Goal: Task Accomplishment & Management: Use online tool/utility

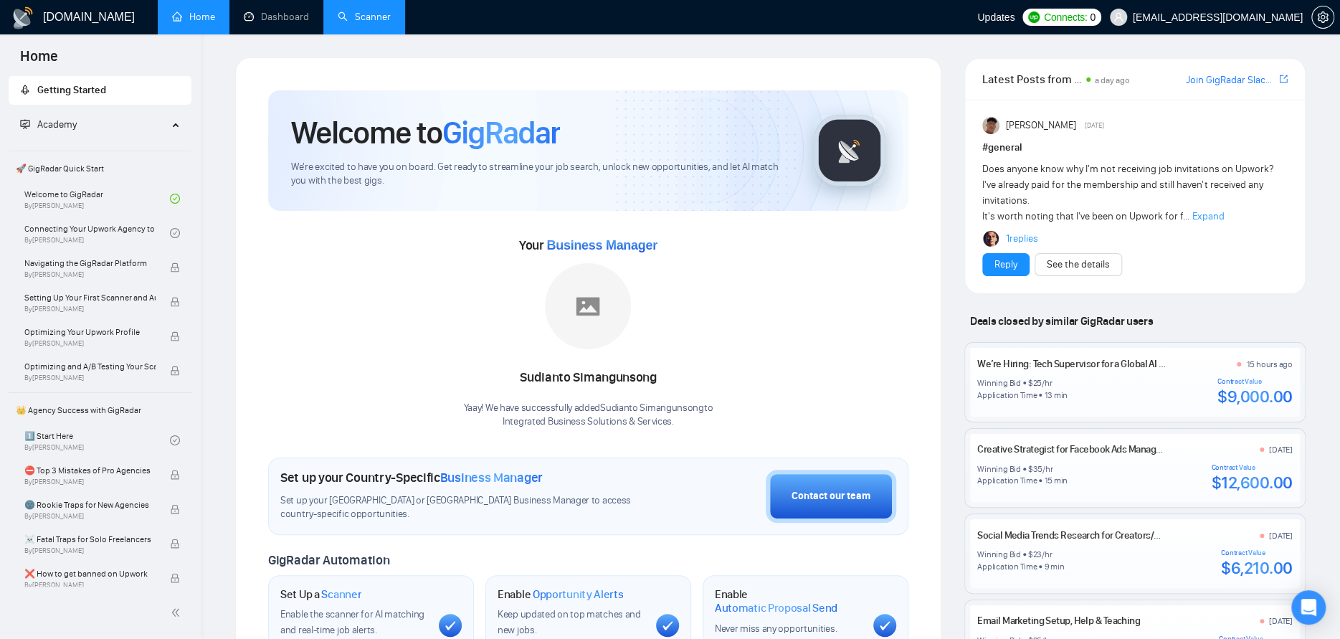
click at [377, 21] on link "Scanner" at bounding box center [364, 17] width 53 height 12
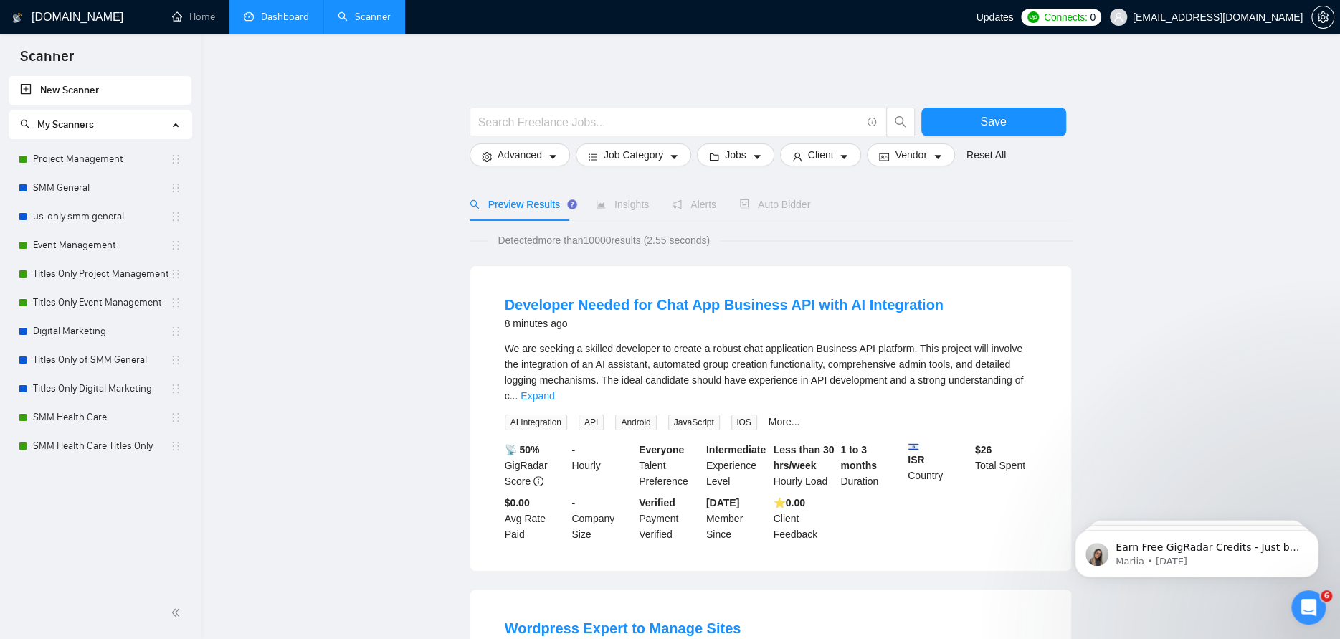
click at [251, 11] on link "Dashboard" at bounding box center [276, 17] width 65 height 12
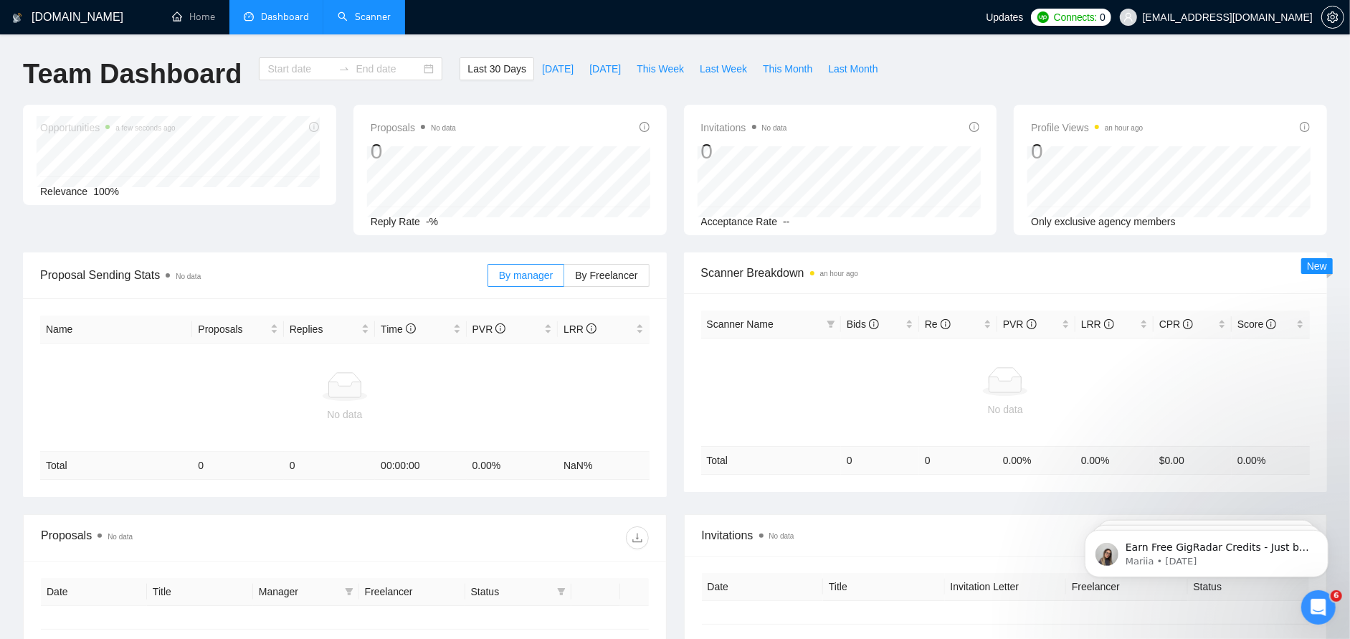
type input "[DATE]"
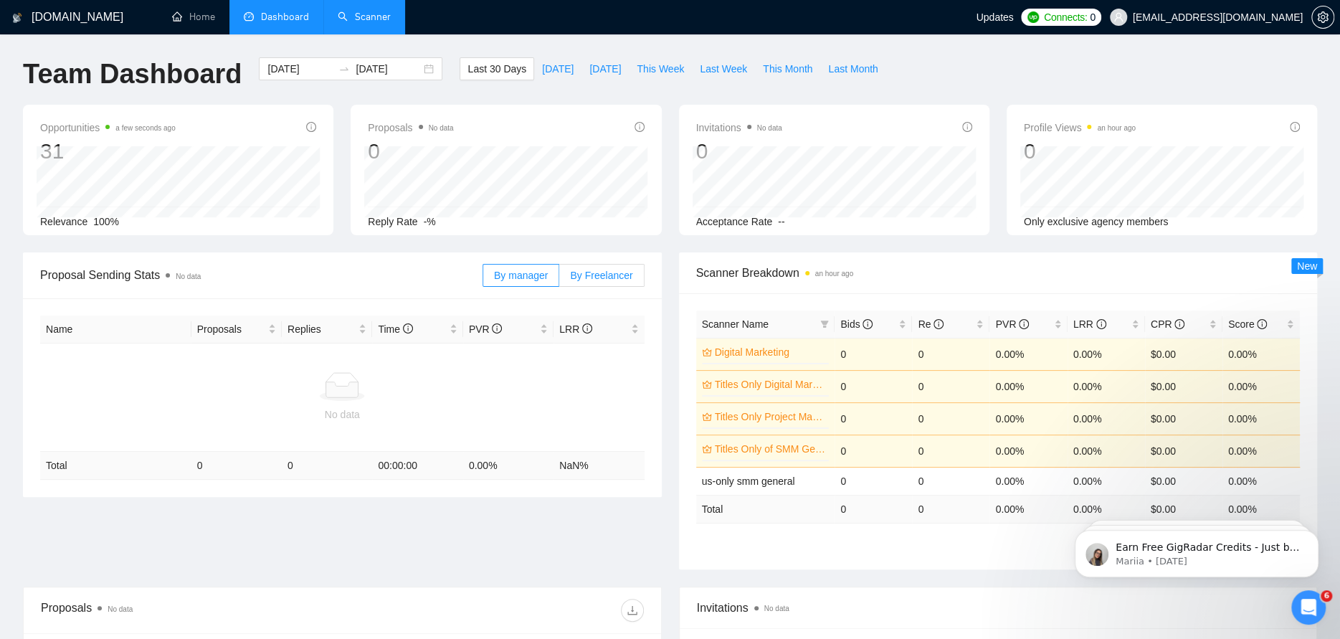
click at [599, 280] on span "By Freelancer" at bounding box center [601, 275] width 62 height 11
click at [559, 279] on input "By Freelancer" at bounding box center [559, 279] width 0 height 0
click at [530, 280] on span "By manager" at bounding box center [521, 275] width 54 height 11
click at [483, 279] on input "By manager" at bounding box center [483, 279] width 0 height 0
click at [185, 16] on link "Home" at bounding box center [193, 17] width 43 height 12
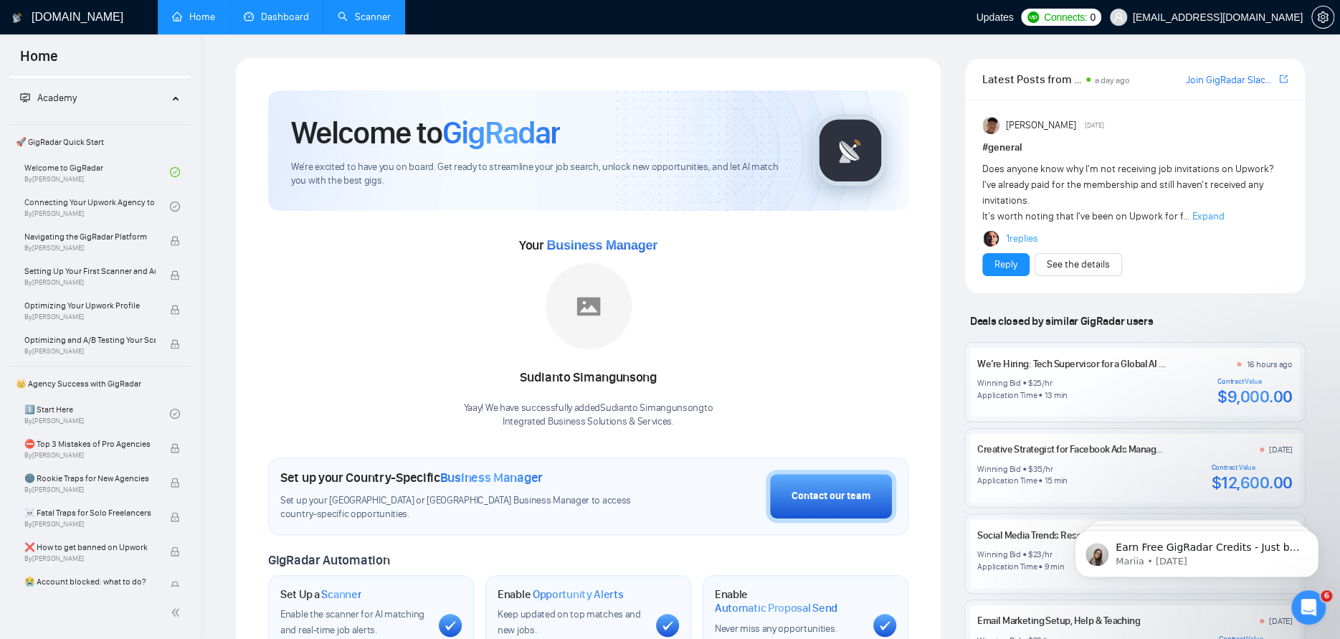
click at [266, 22] on link "Dashboard" at bounding box center [276, 17] width 65 height 12
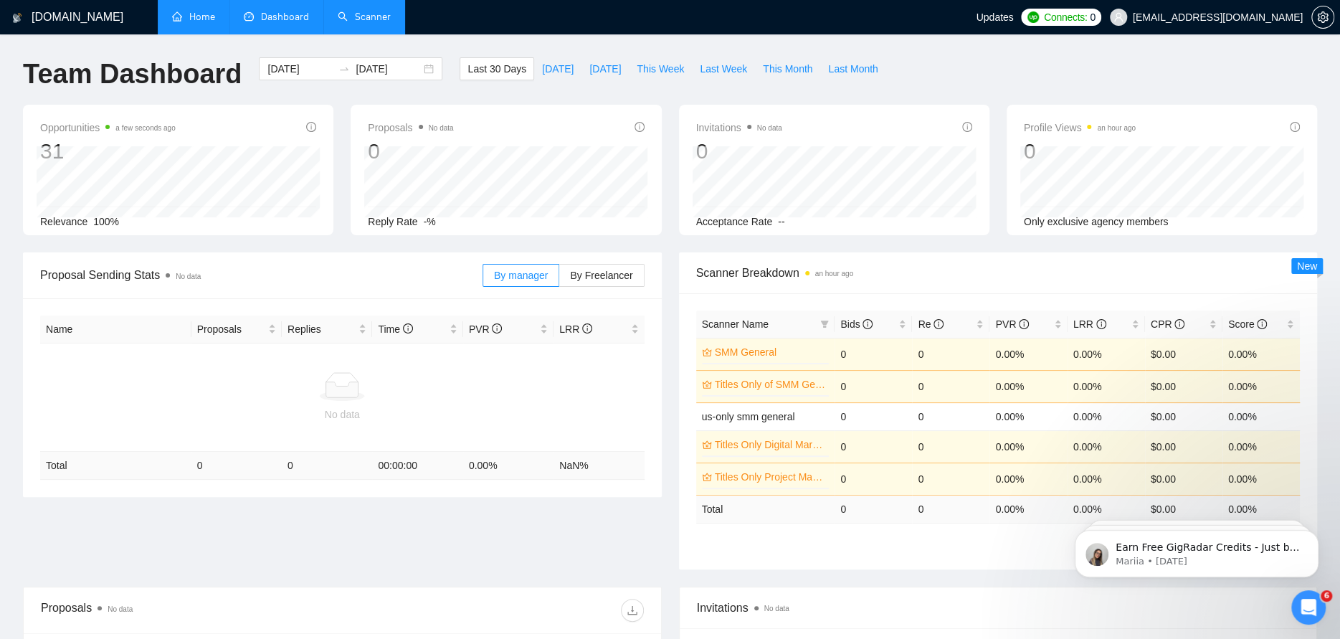
click at [379, 18] on link "Scanner" at bounding box center [364, 17] width 53 height 12
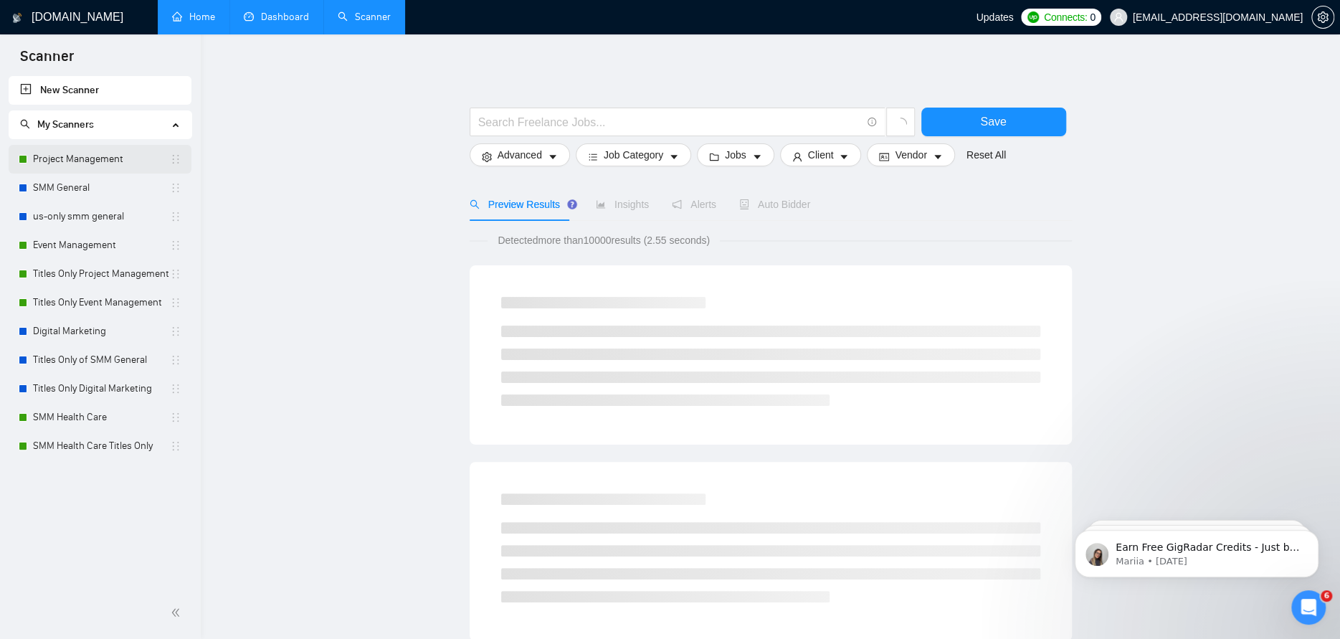
click at [62, 156] on link "Project Management" at bounding box center [101, 159] width 137 height 29
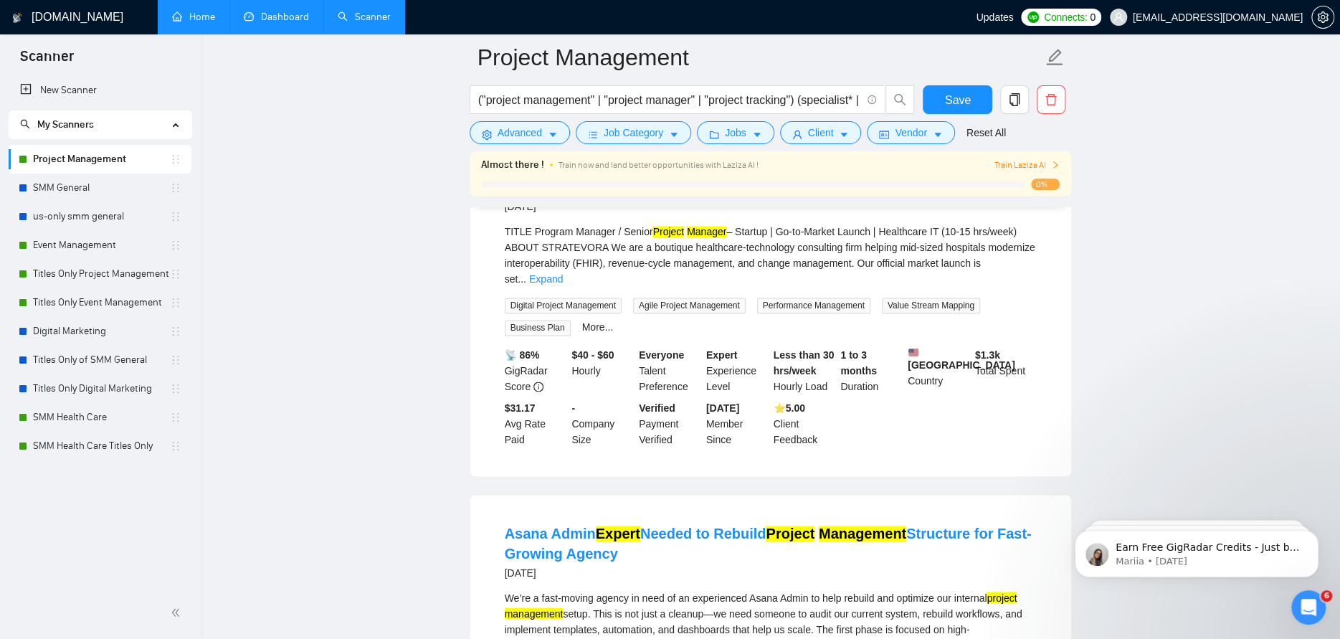
scroll to position [1219, 0]
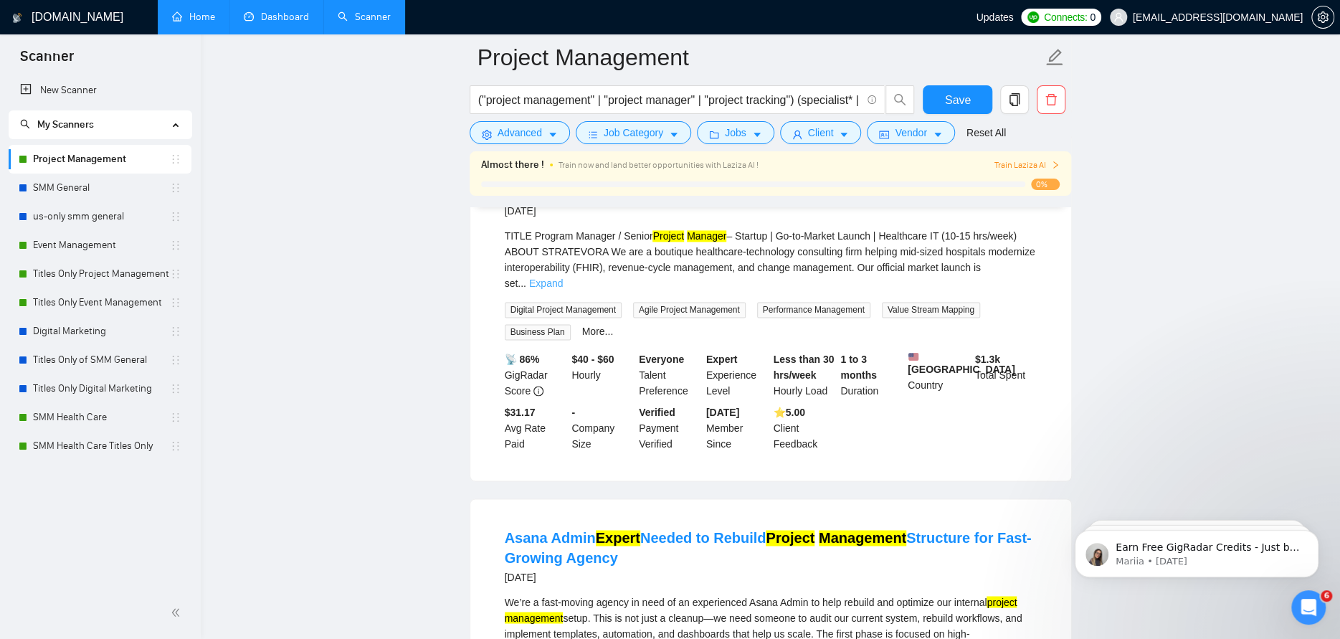
click at [563, 277] on link "Expand" at bounding box center [546, 282] width 34 height 11
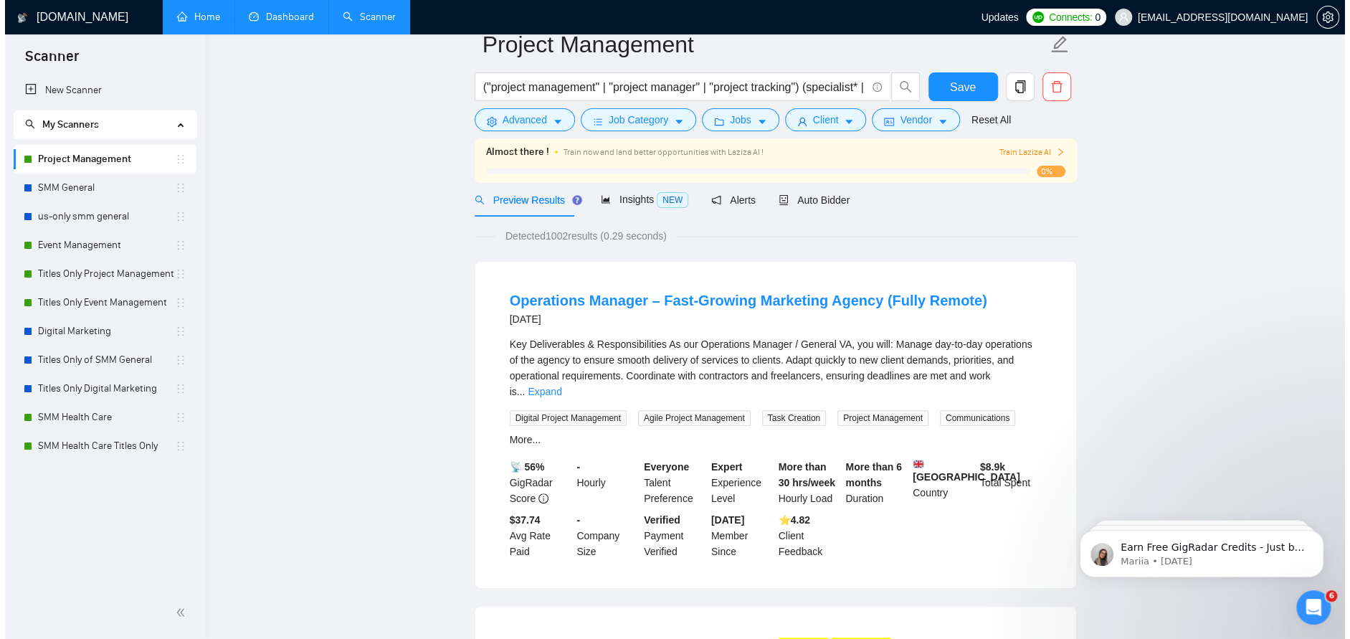
scroll to position [0, 0]
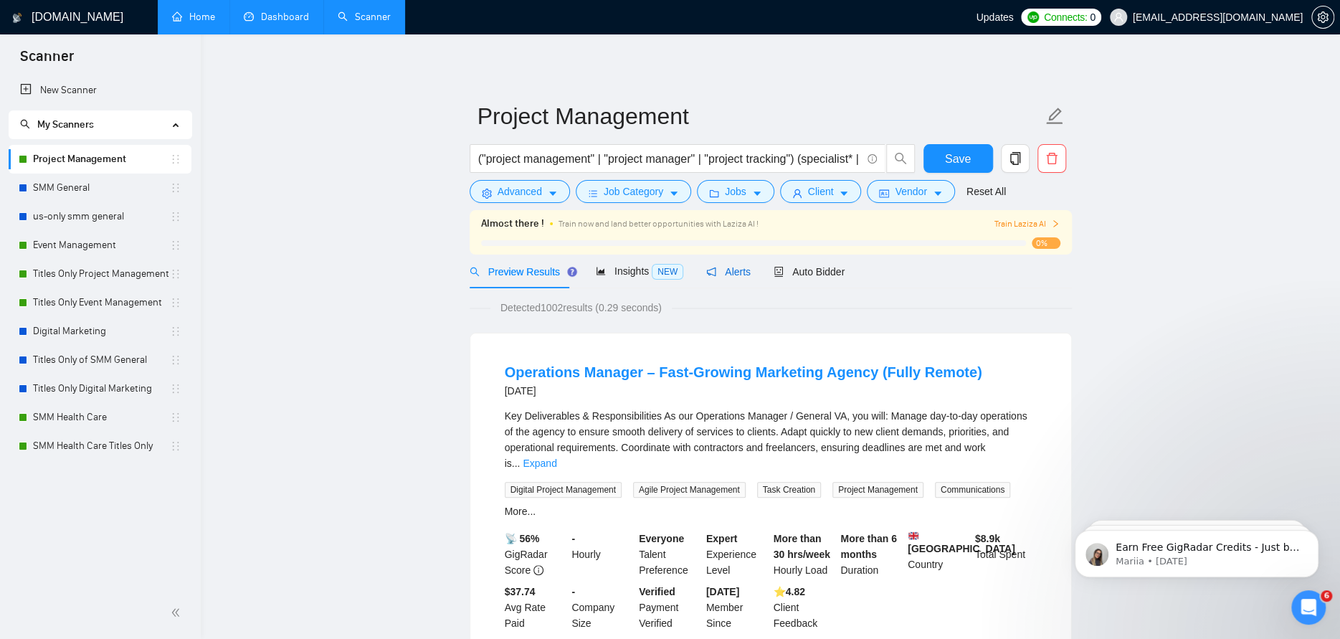
click at [738, 275] on span "Alerts" at bounding box center [728, 271] width 44 height 11
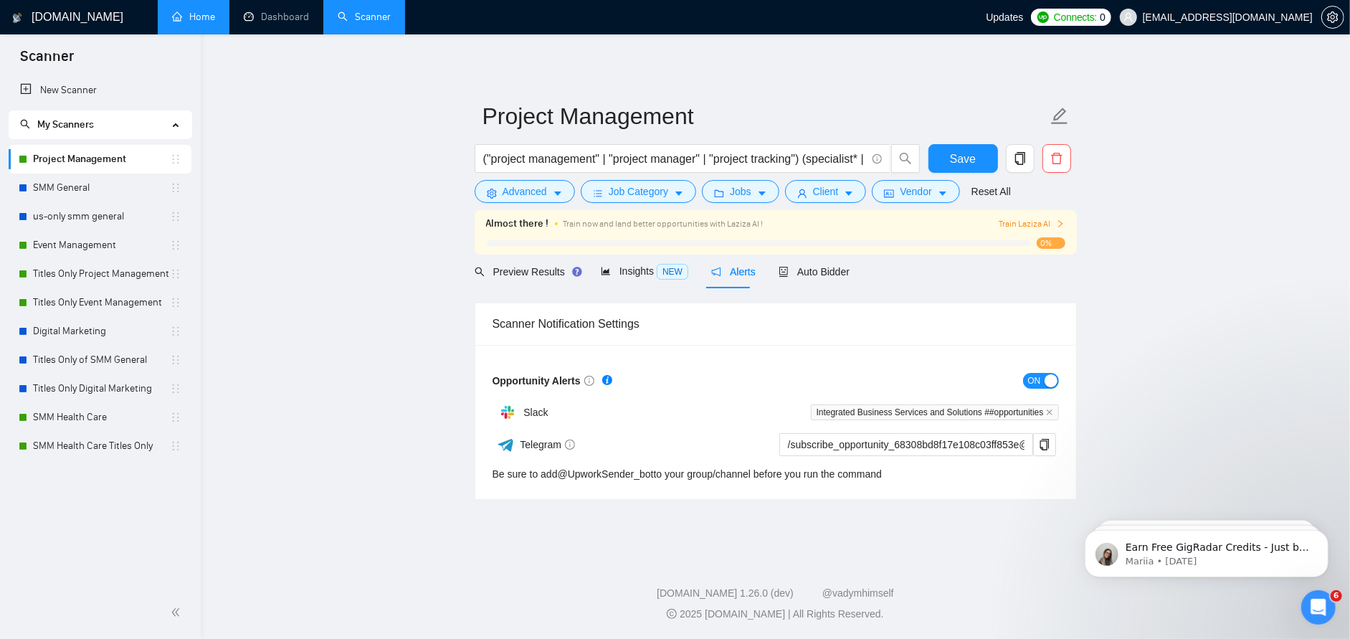
click at [1039, 241] on span "0%" at bounding box center [1051, 242] width 29 height 11
click at [1027, 224] on span "Train Laziza AI" at bounding box center [1032, 224] width 66 height 14
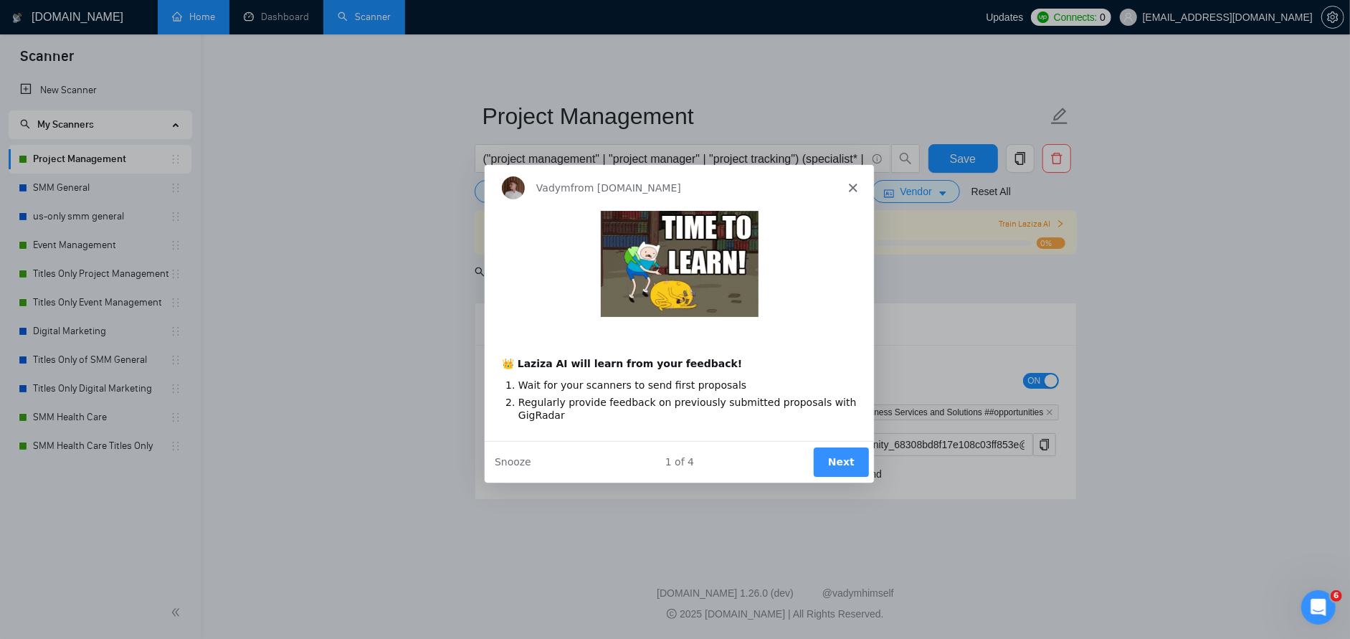
click at [821, 459] on button "Next" at bounding box center [839, 461] width 55 height 29
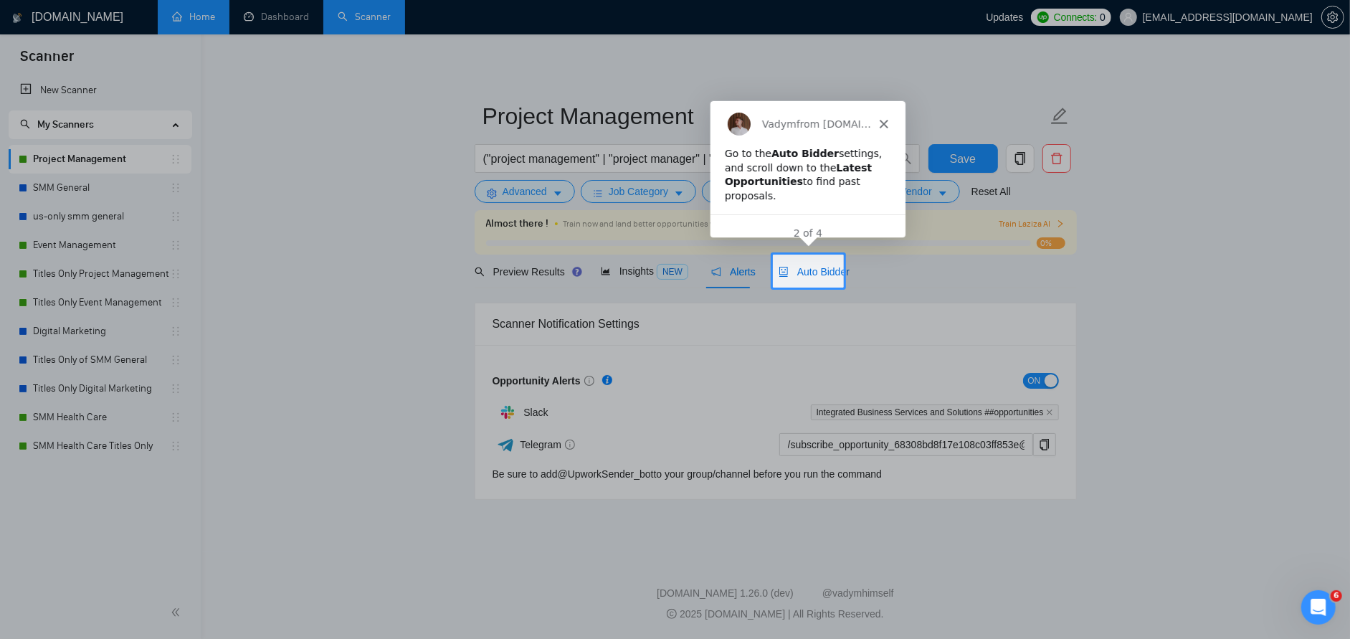
drag, startPoint x: 814, startPoint y: 273, endPoint x: 149, endPoint y: 79, distance: 692.3
click at [814, 273] on span "Auto Bidder" at bounding box center [813, 271] width 71 height 11
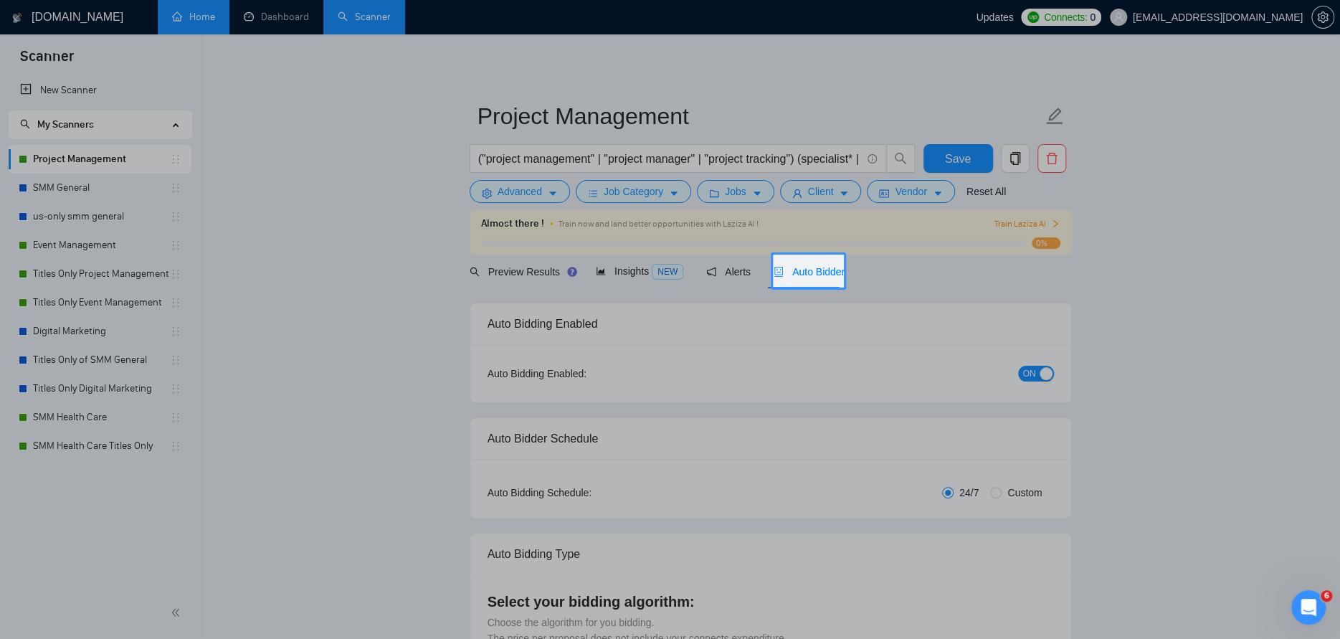
radio input "false"
radio input "true"
checkbox input "true"
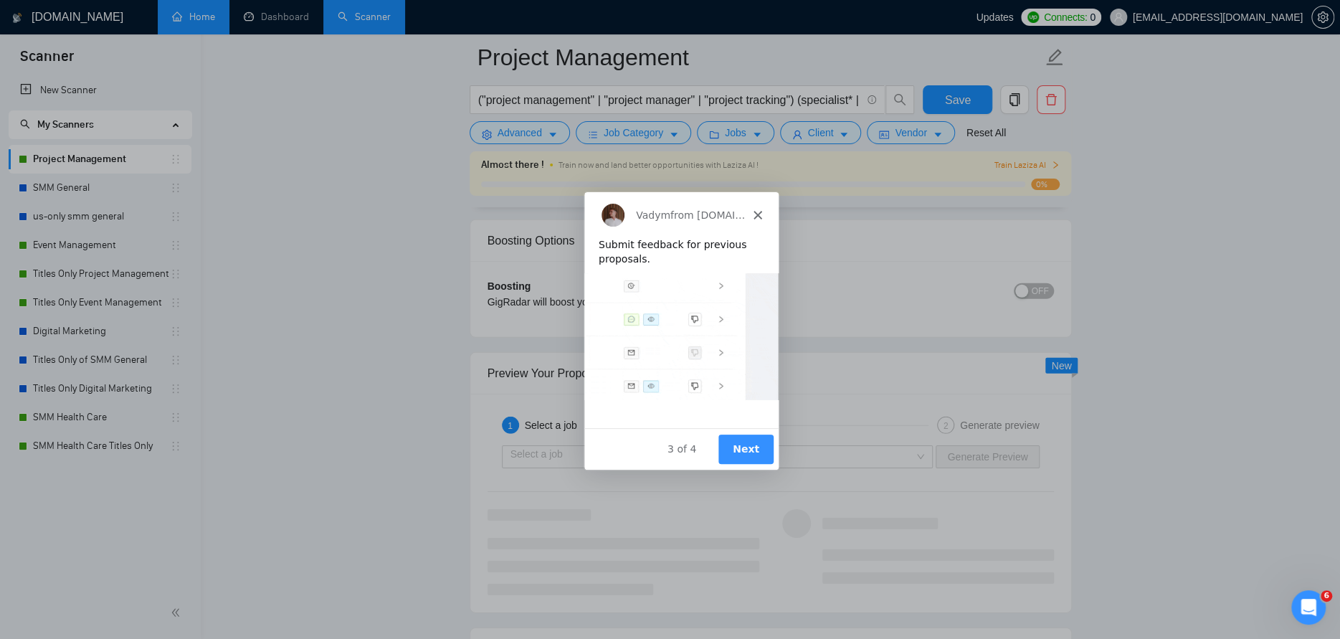
scroll to position [2640, 0]
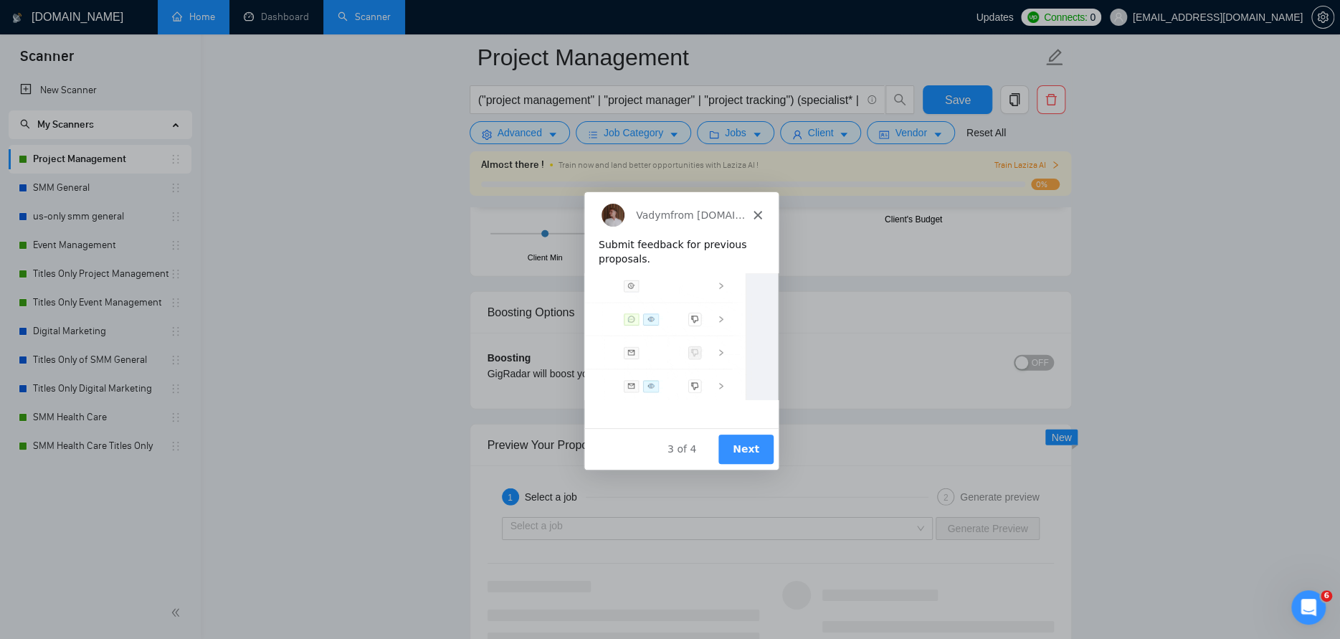
click at [741, 443] on button "Next" at bounding box center [744, 448] width 55 height 29
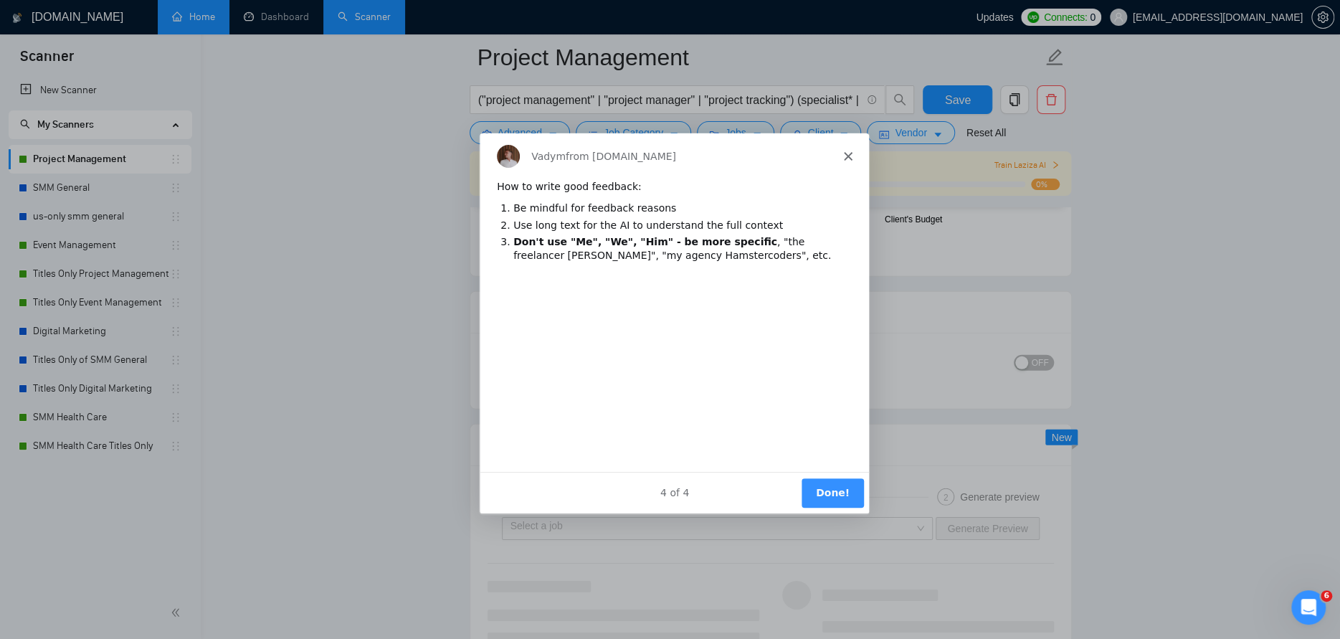
scroll to position [0, 0]
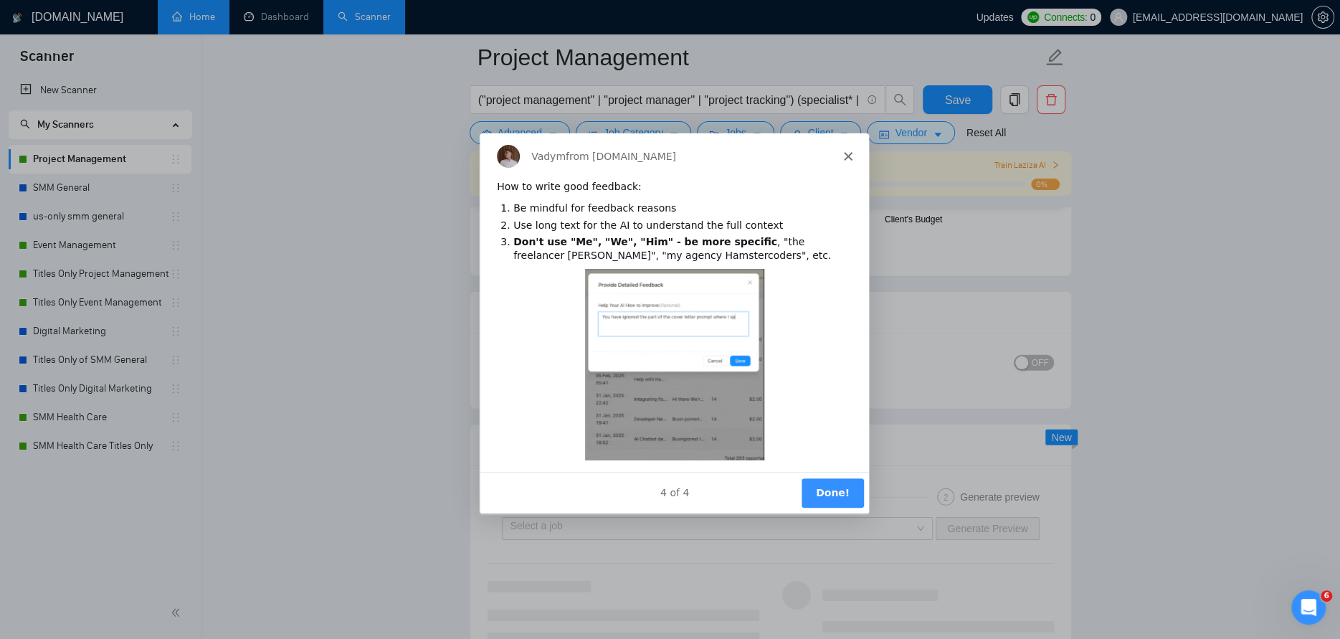
click at [849, 487] on button "Done!" at bounding box center [831, 491] width 62 height 29
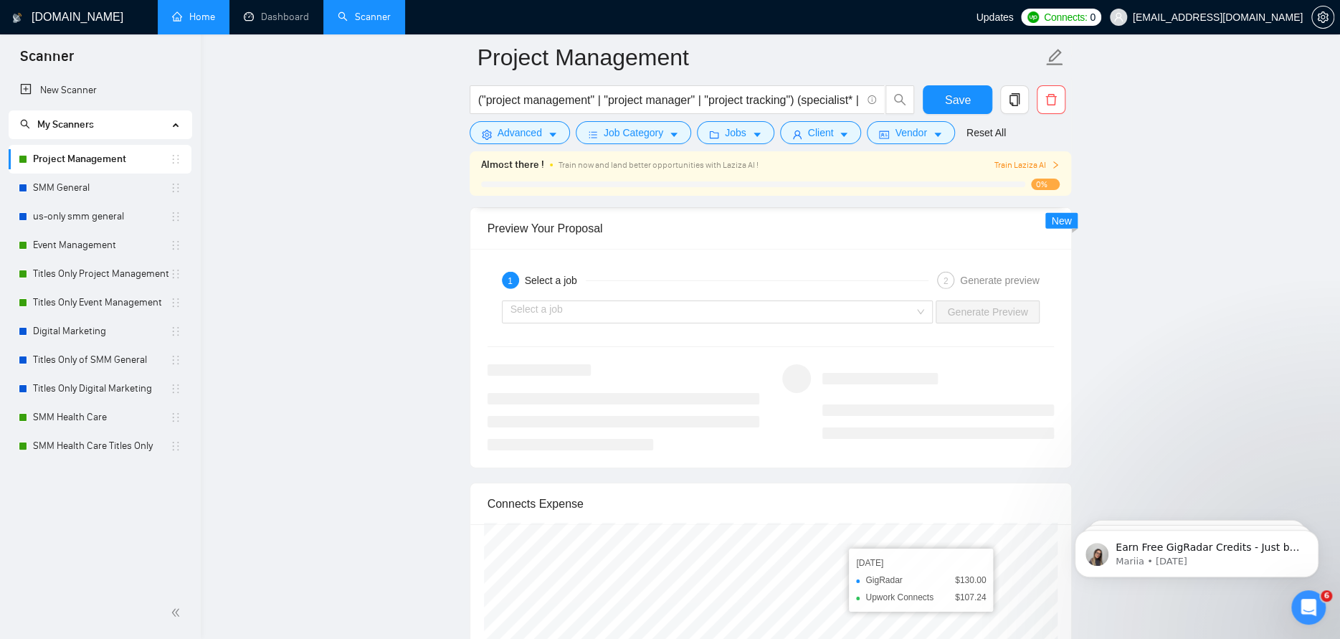
scroll to position [2855, 0]
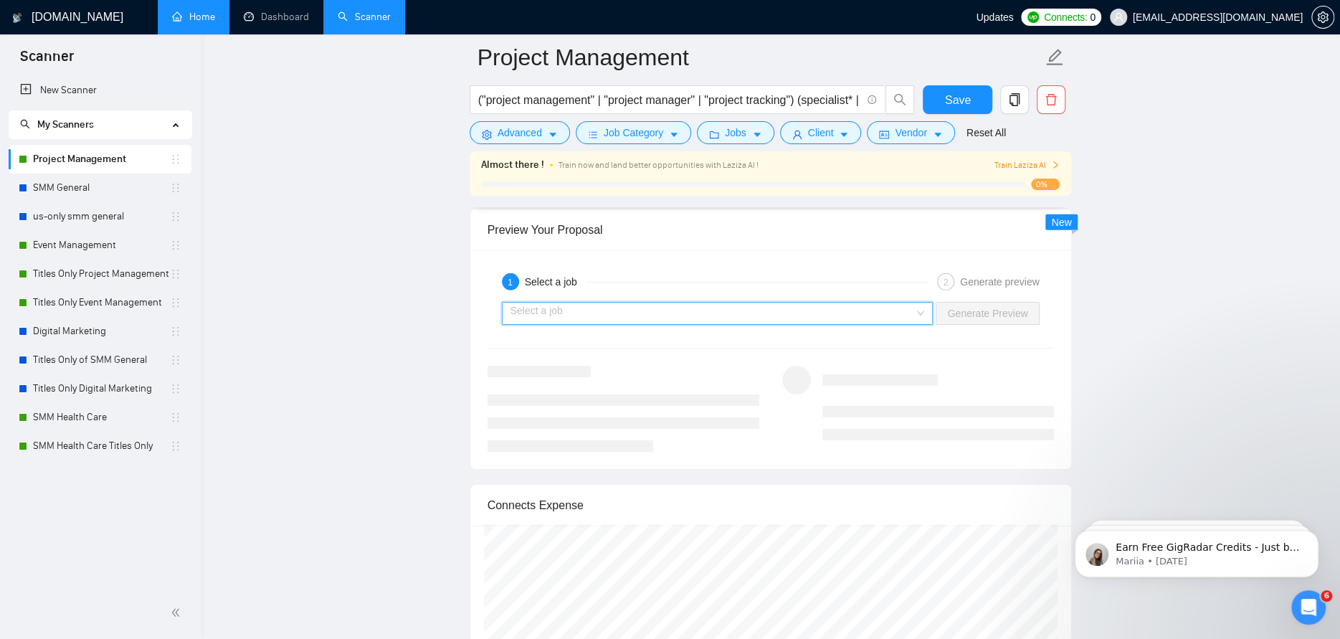
click at [538, 310] on input "search" at bounding box center [712, 313] width 404 height 22
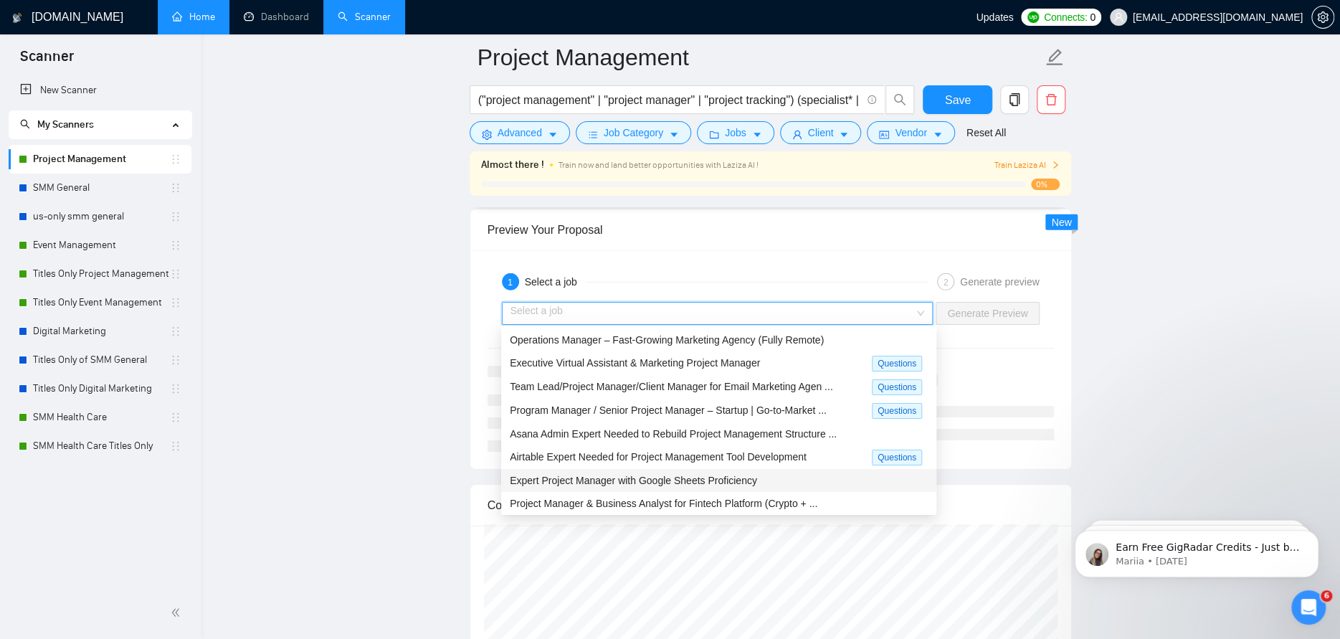
click at [536, 469] on div "Expert Project Manager with Google Sheets Proficiency" at bounding box center [718, 480] width 435 height 23
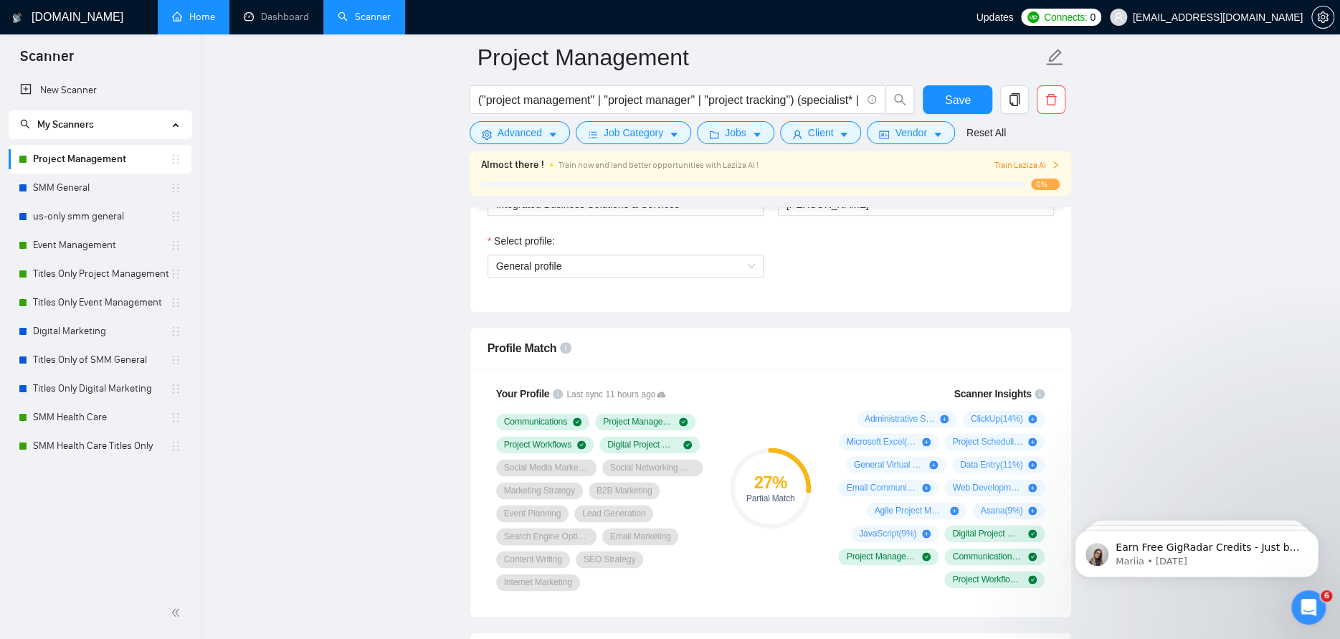
scroll to position [766, 0]
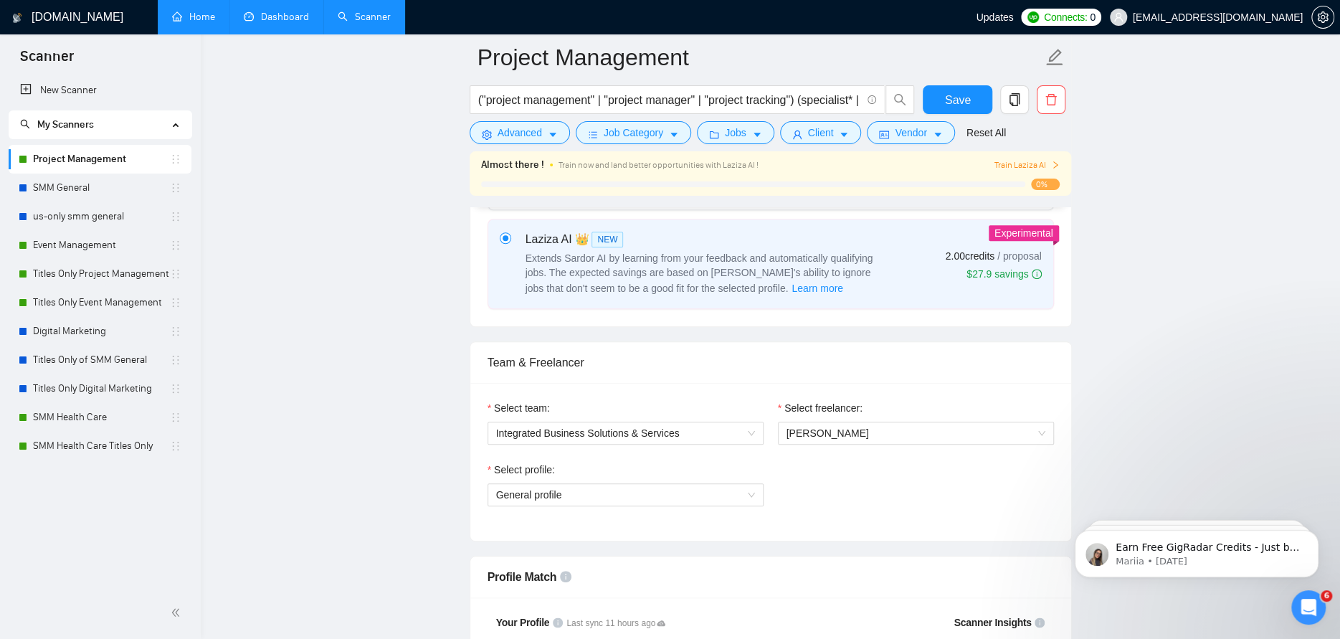
click at [262, 19] on link "Dashboard" at bounding box center [276, 17] width 65 height 12
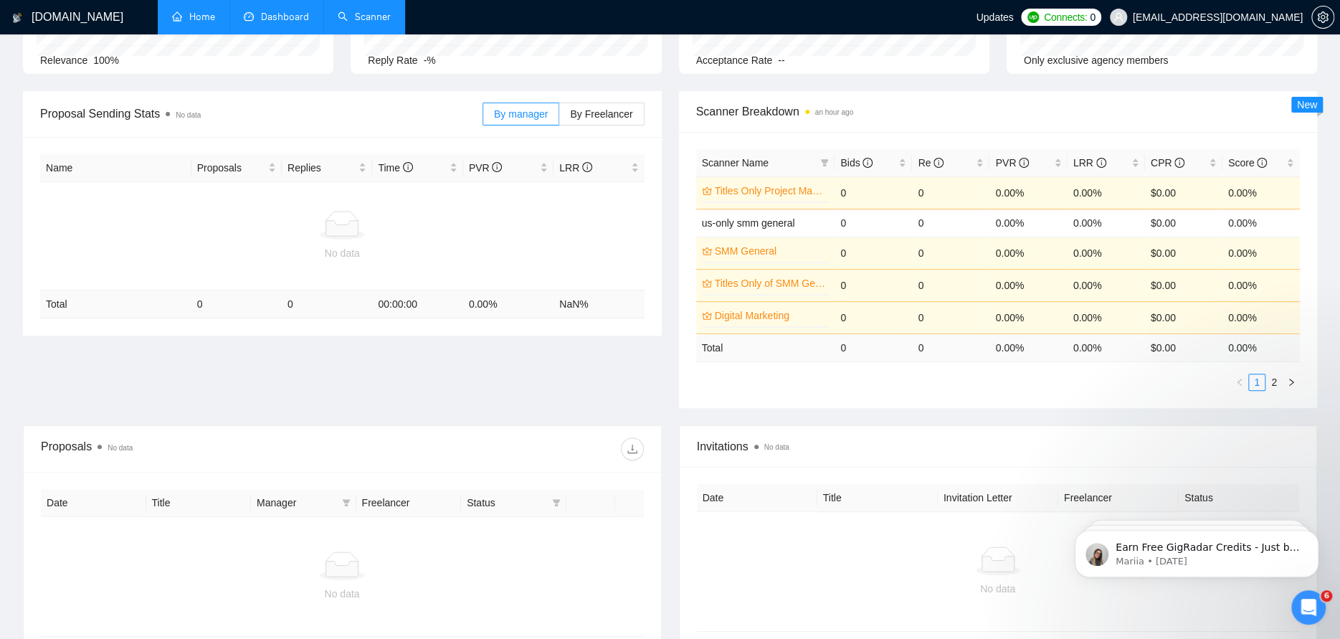
scroll to position [136, 0]
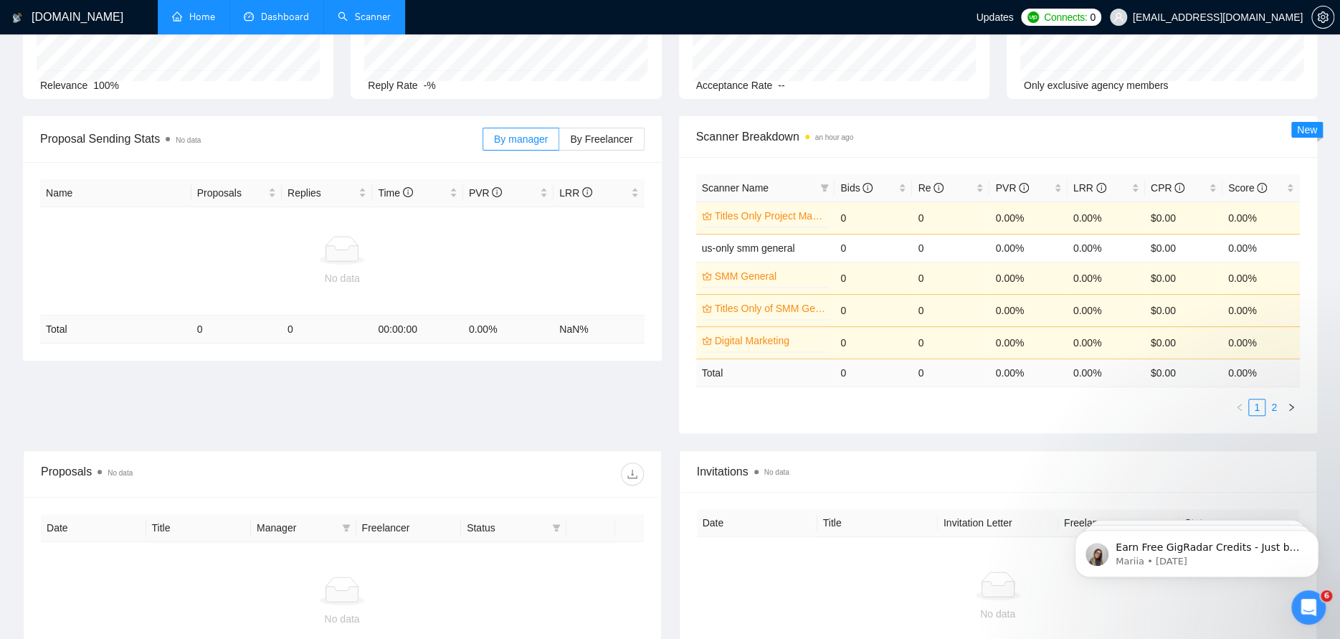
click at [1274, 409] on link "2" at bounding box center [1274, 407] width 16 height 16
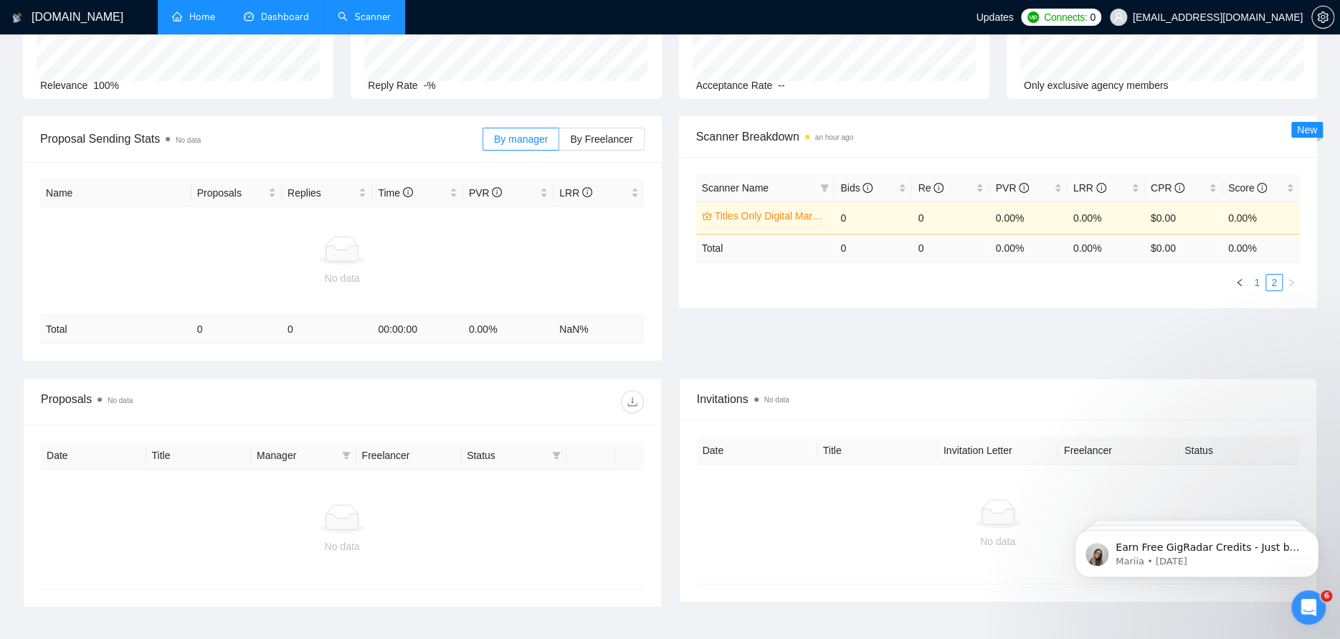
click at [1252, 285] on link "1" at bounding box center [1257, 283] width 16 height 16
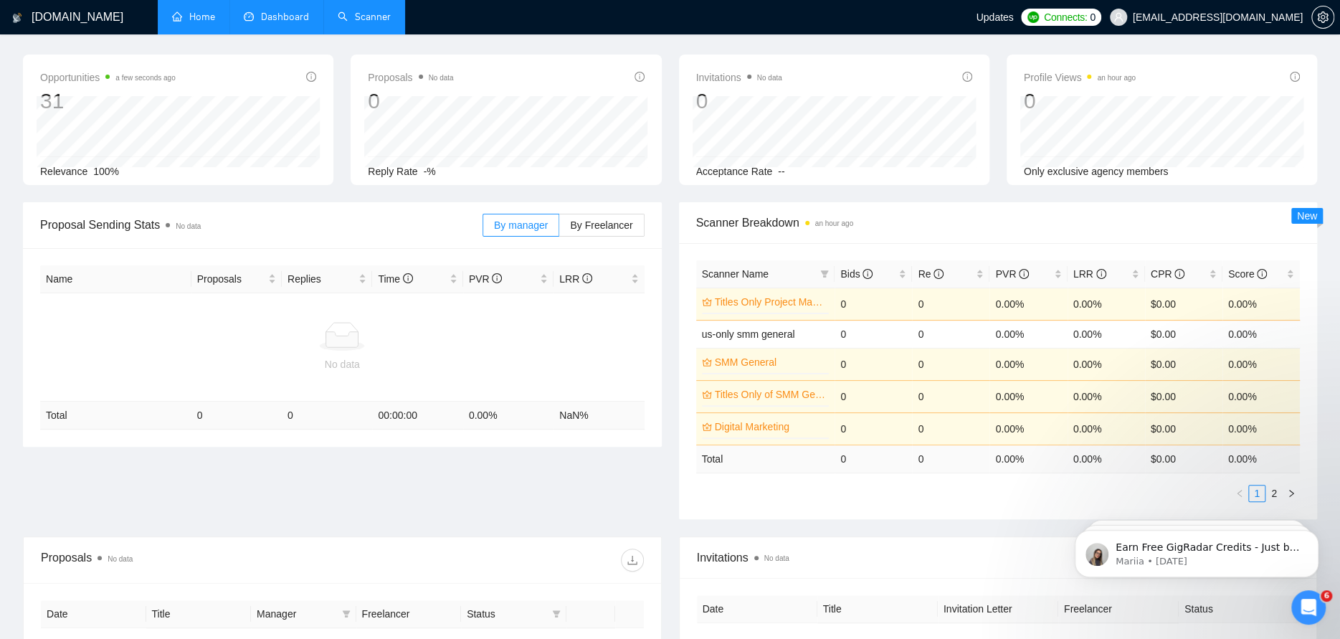
scroll to position [0, 0]
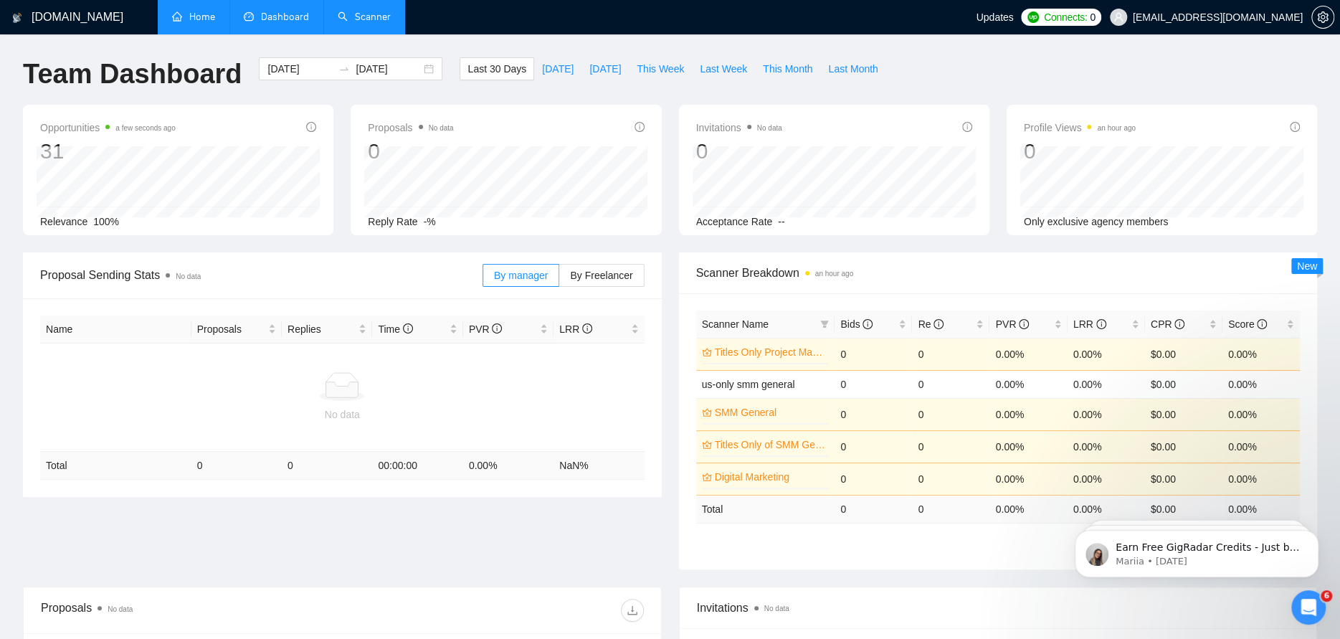
click at [363, 16] on link "Scanner" at bounding box center [364, 17] width 53 height 12
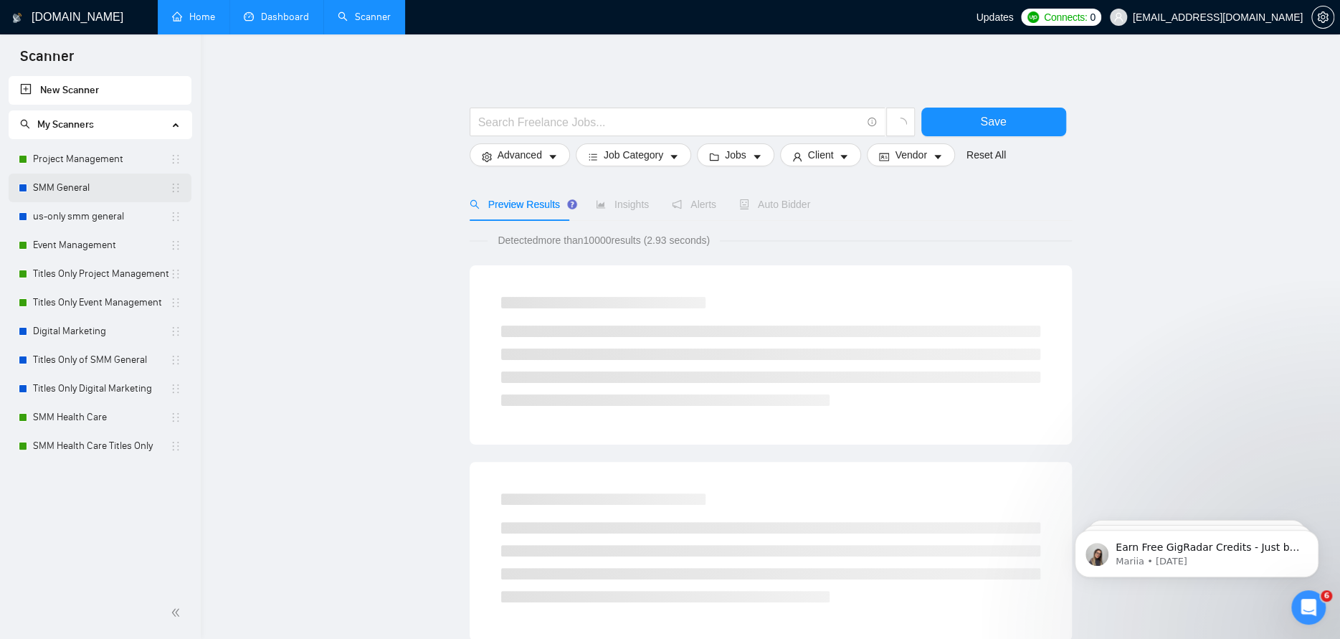
click at [80, 196] on link "SMM General" at bounding box center [101, 187] width 137 height 29
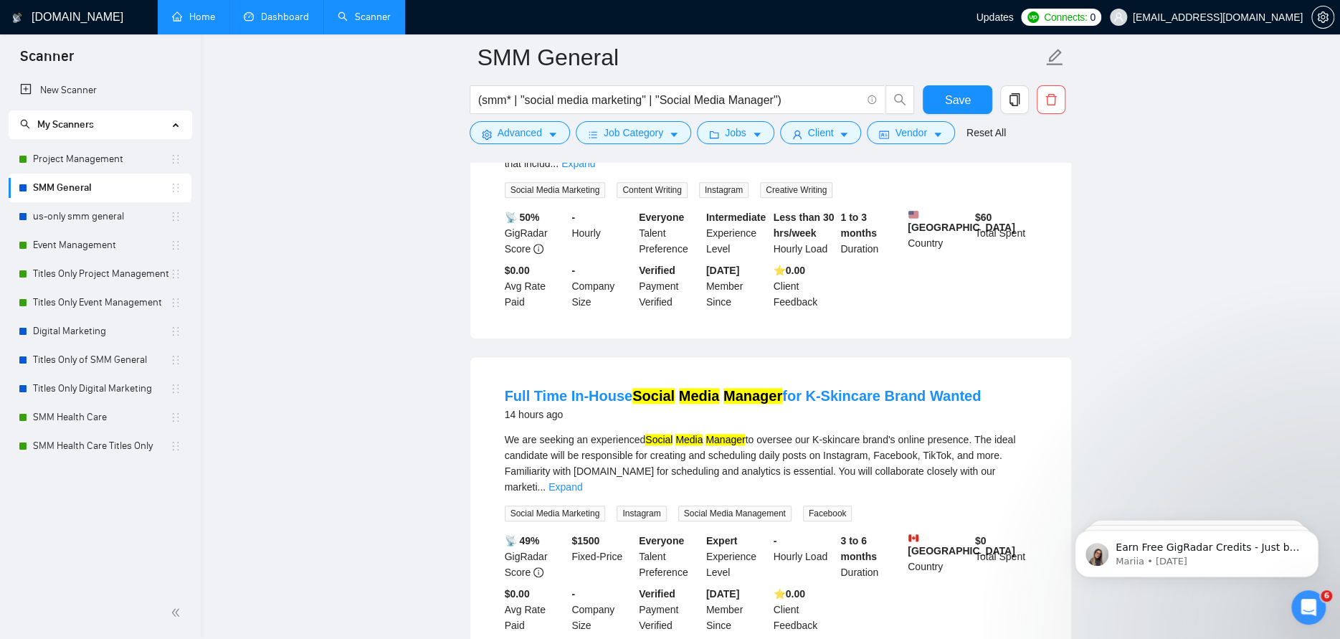
scroll to position [645, 0]
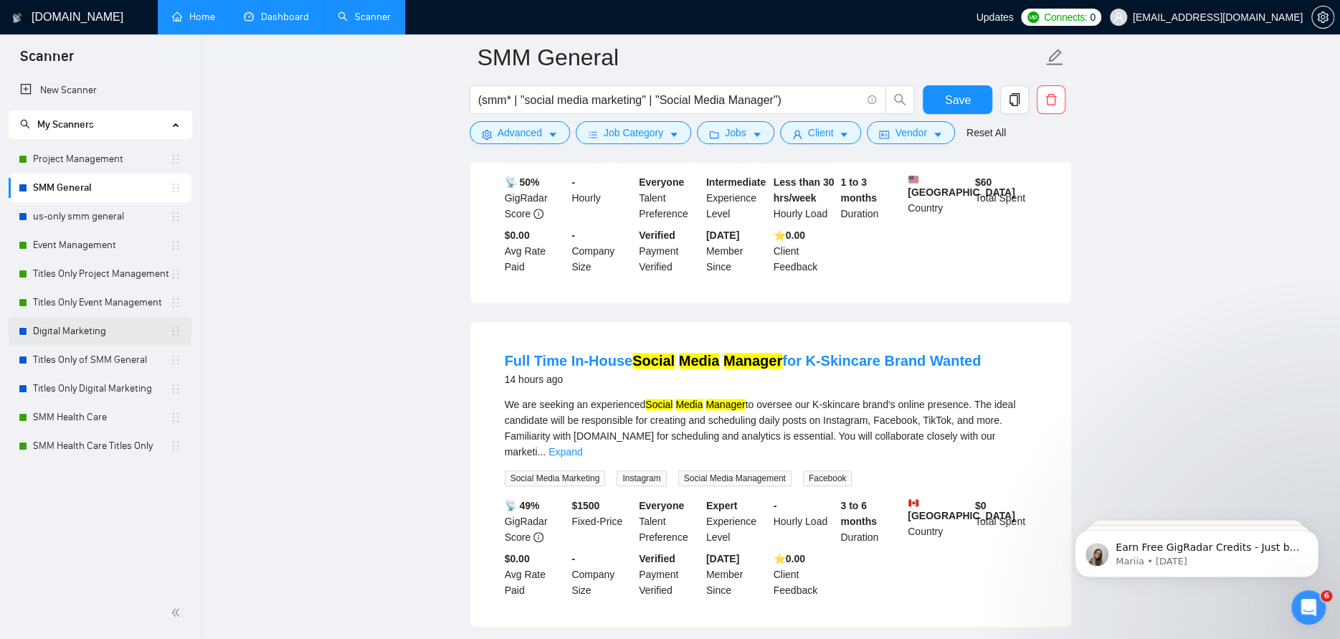
click at [80, 325] on link "Digital Marketing" at bounding box center [101, 331] width 137 height 29
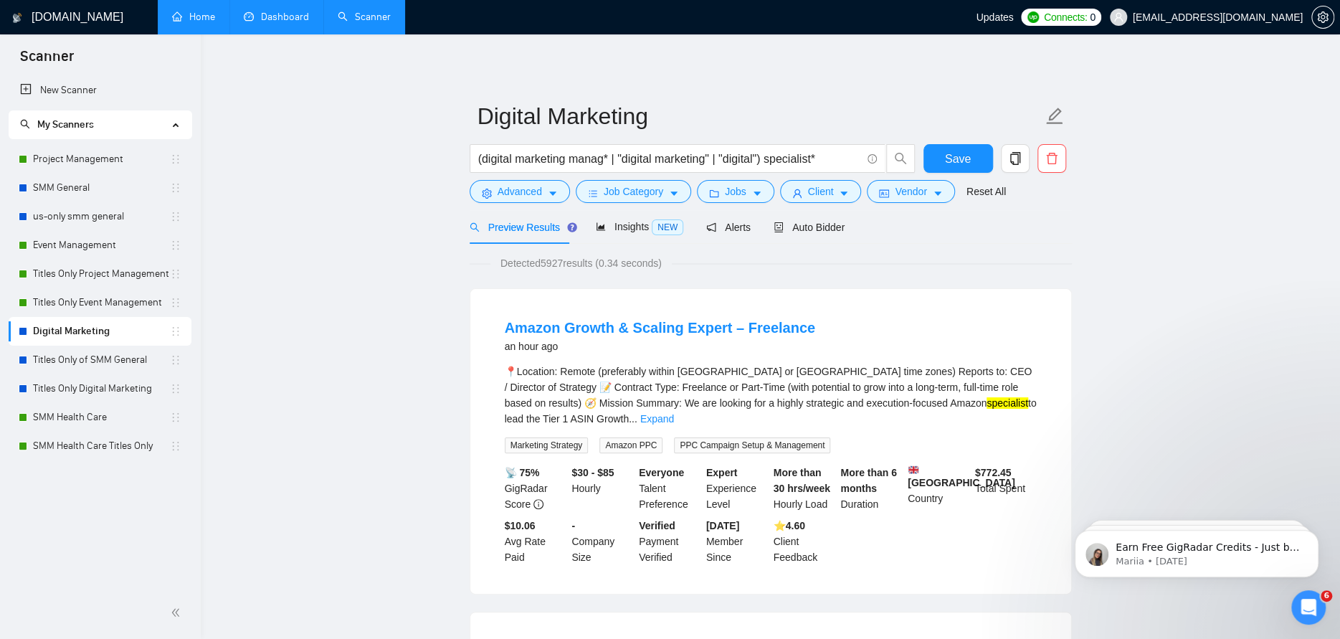
click at [265, 22] on link "Dashboard" at bounding box center [276, 17] width 65 height 12
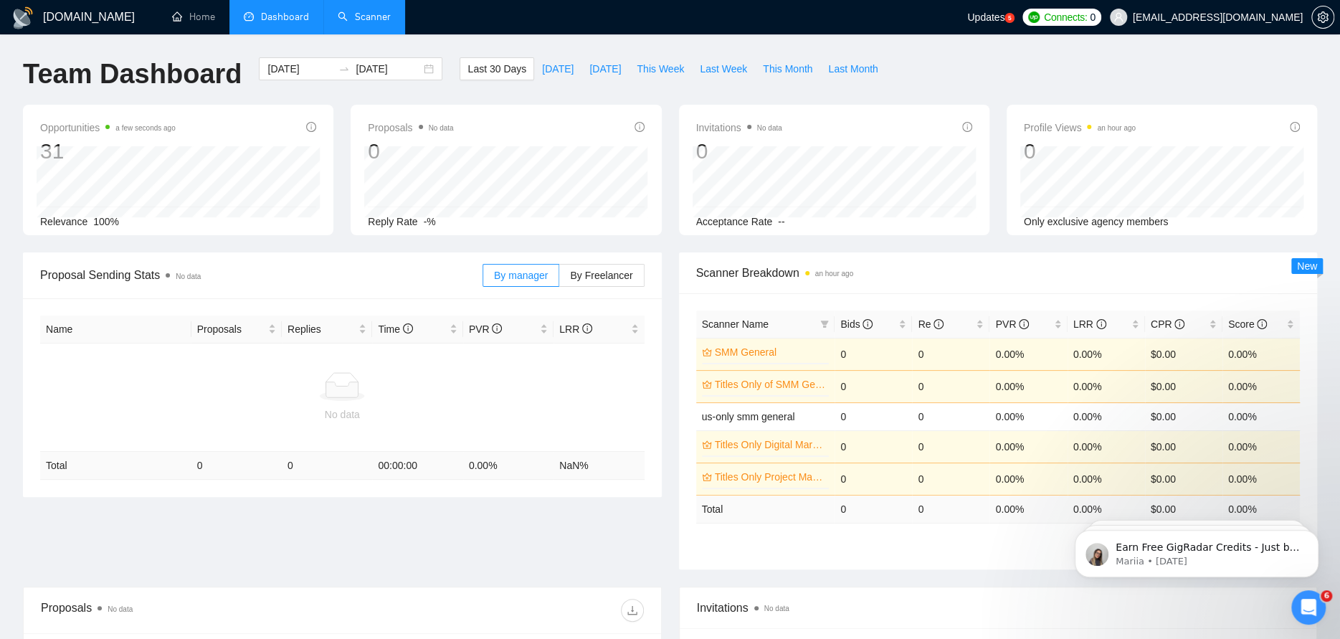
click at [378, 11] on link "Scanner" at bounding box center [364, 17] width 53 height 12
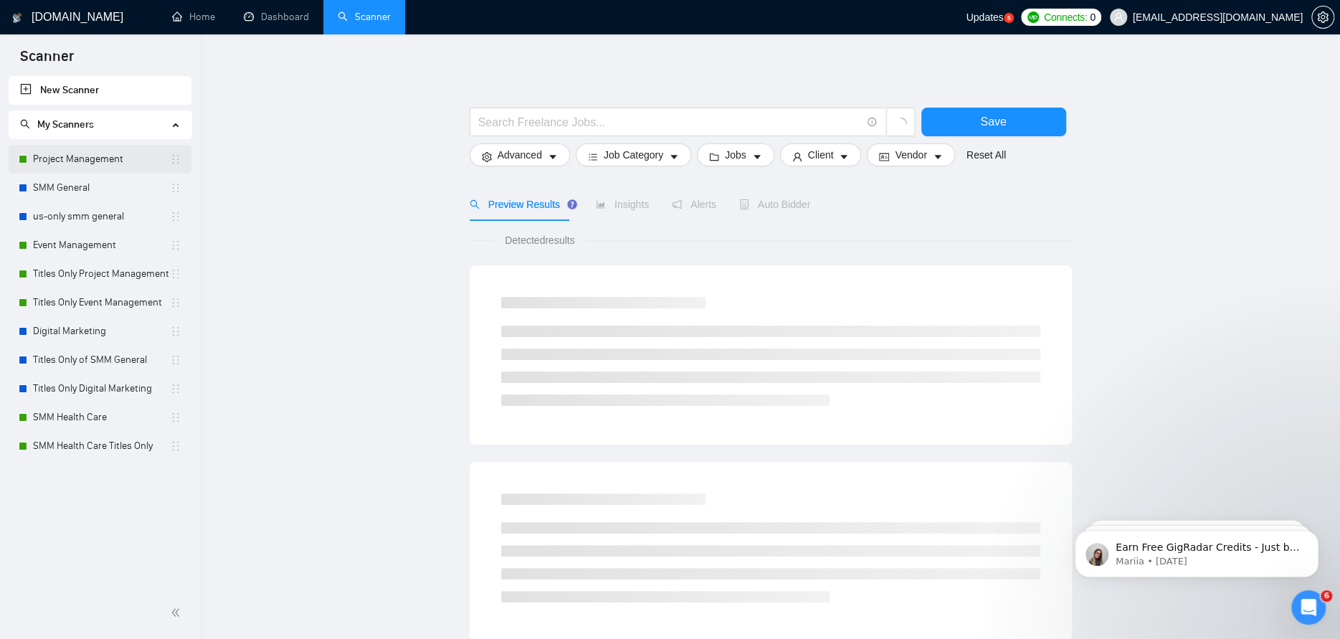
click at [105, 156] on link "Project Management" at bounding box center [101, 159] width 137 height 29
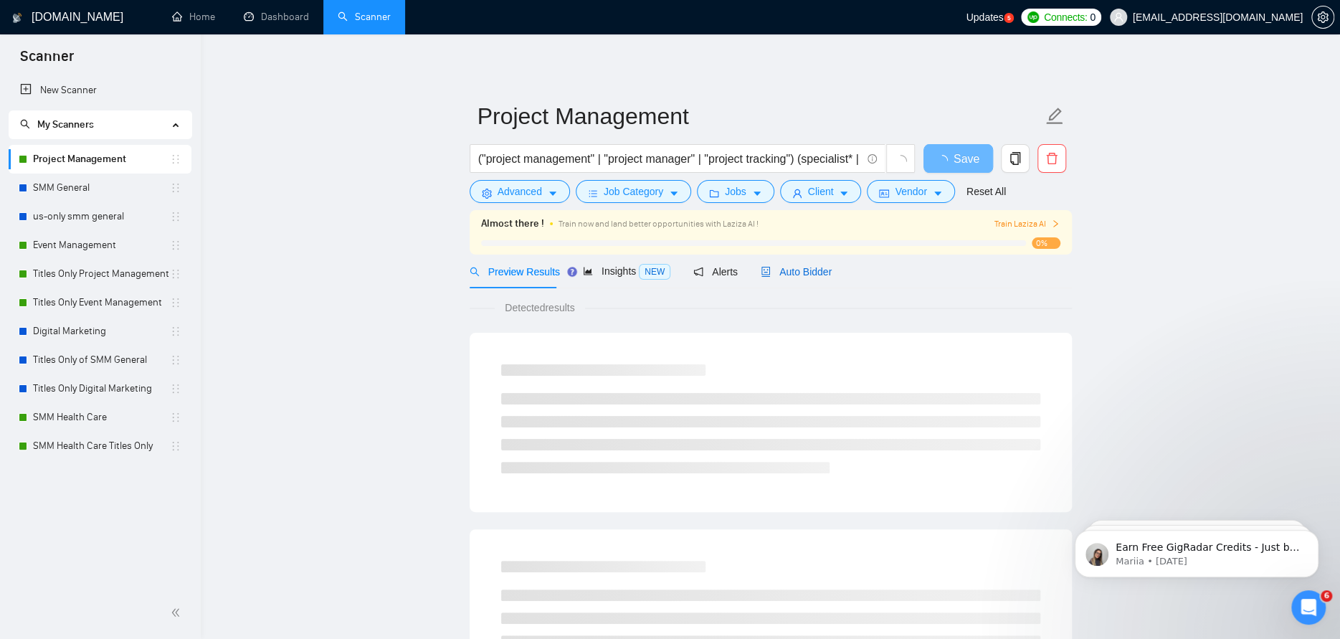
click at [793, 277] on div "Auto Bidder" at bounding box center [796, 272] width 71 height 16
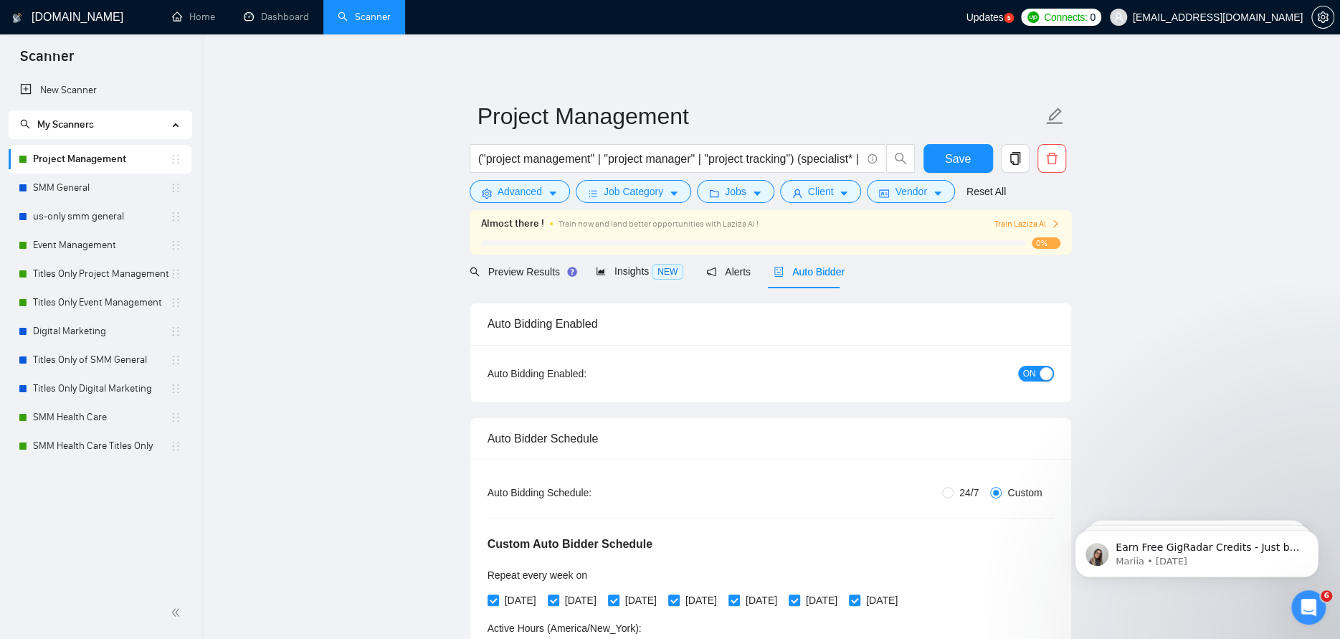
click at [959, 492] on span "24/7" at bounding box center [968, 493] width 31 height 16
click at [953, 492] on input "24/7" at bounding box center [947, 492] width 11 height 11
radio input "true"
radio input "false"
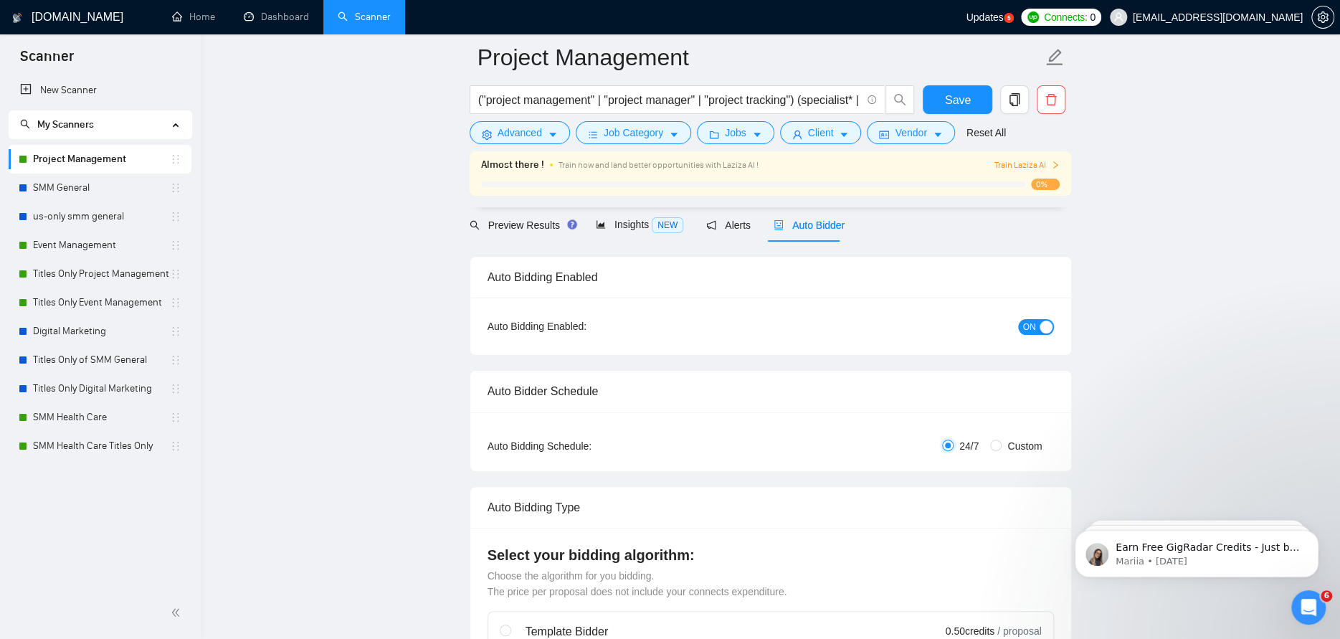
scroll to position [72, 0]
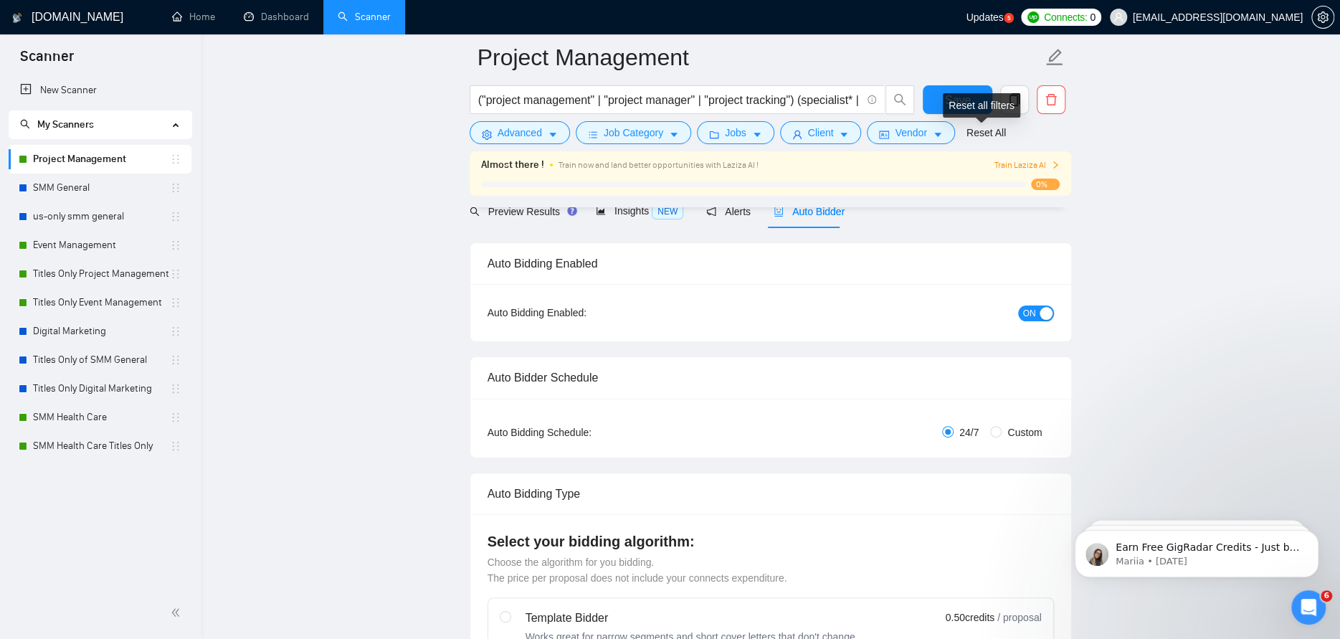
click at [970, 108] on div "Reset all filters" at bounding box center [981, 105] width 77 height 24
click at [94, 270] on link "Titles Only Project Management" at bounding box center [101, 273] width 137 height 29
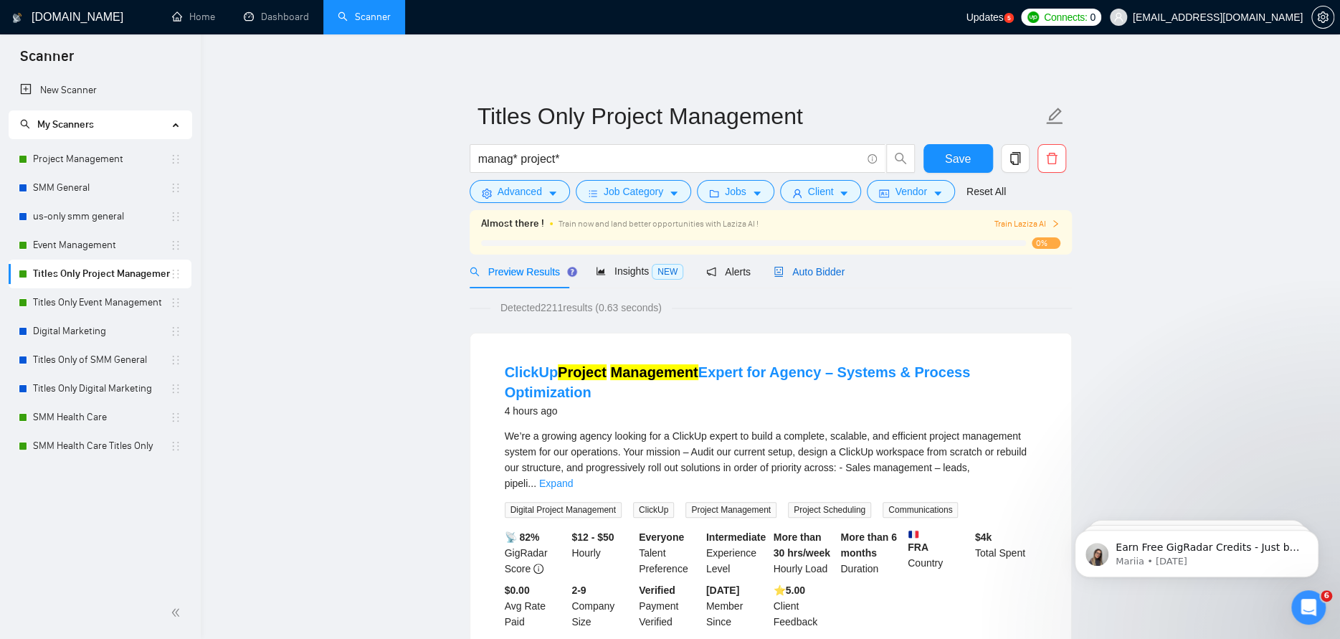
click at [819, 275] on span "Auto Bidder" at bounding box center [808, 271] width 71 height 11
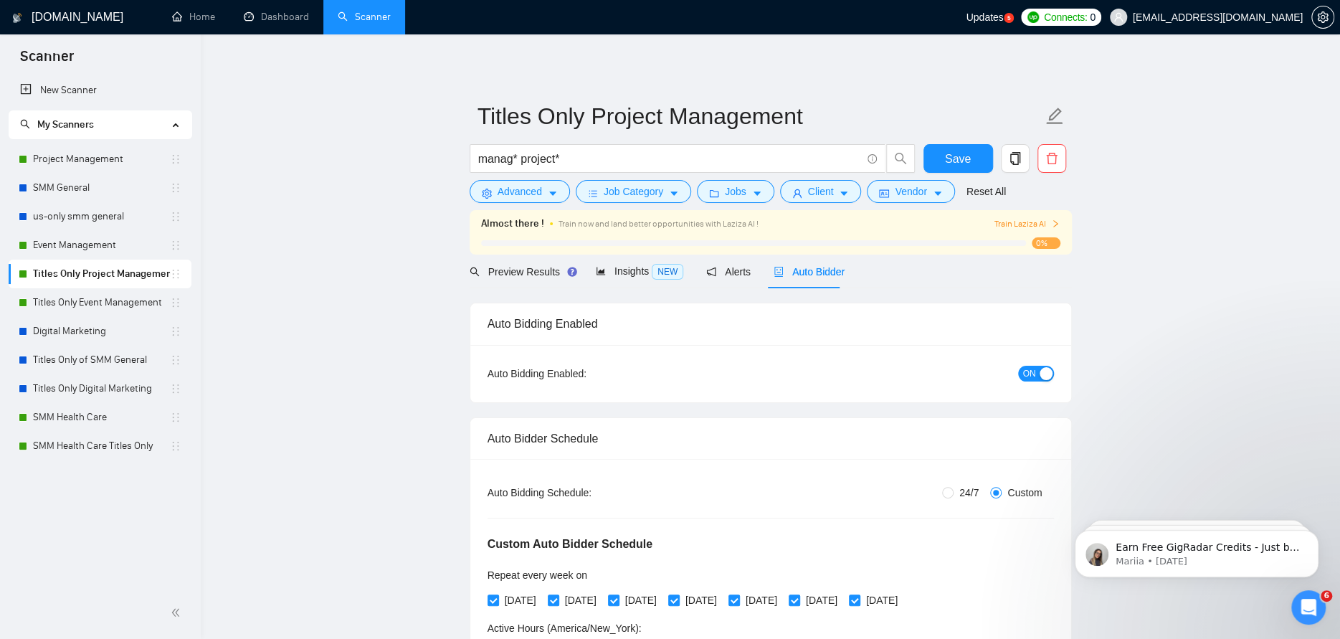
drag, startPoint x: 953, startPoint y: 488, endPoint x: 972, endPoint y: 461, distance: 33.0
click at [953, 488] on span "24/7" at bounding box center [968, 493] width 31 height 16
click at [953, 488] on input "24/7" at bounding box center [947, 492] width 11 height 11
radio input "true"
radio input "false"
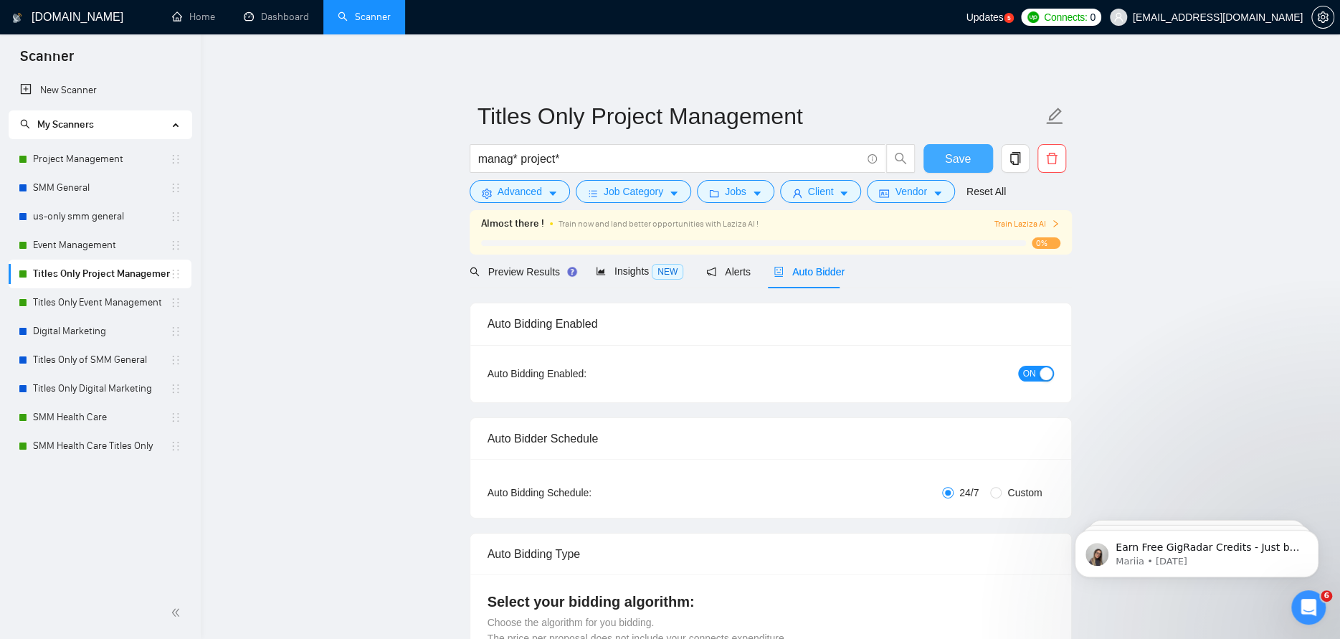
click at [950, 162] on span "Save" at bounding box center [958, 159] width 26 height 18
checkbox input "true"
drag, startPoint x: 97, startPoint y: 239, endPoint x: 229, endPoint y: 277, distance: 137.9
click at [97, 239] on link "Event Management" at bounding box center [101, 245] width 137 height 29
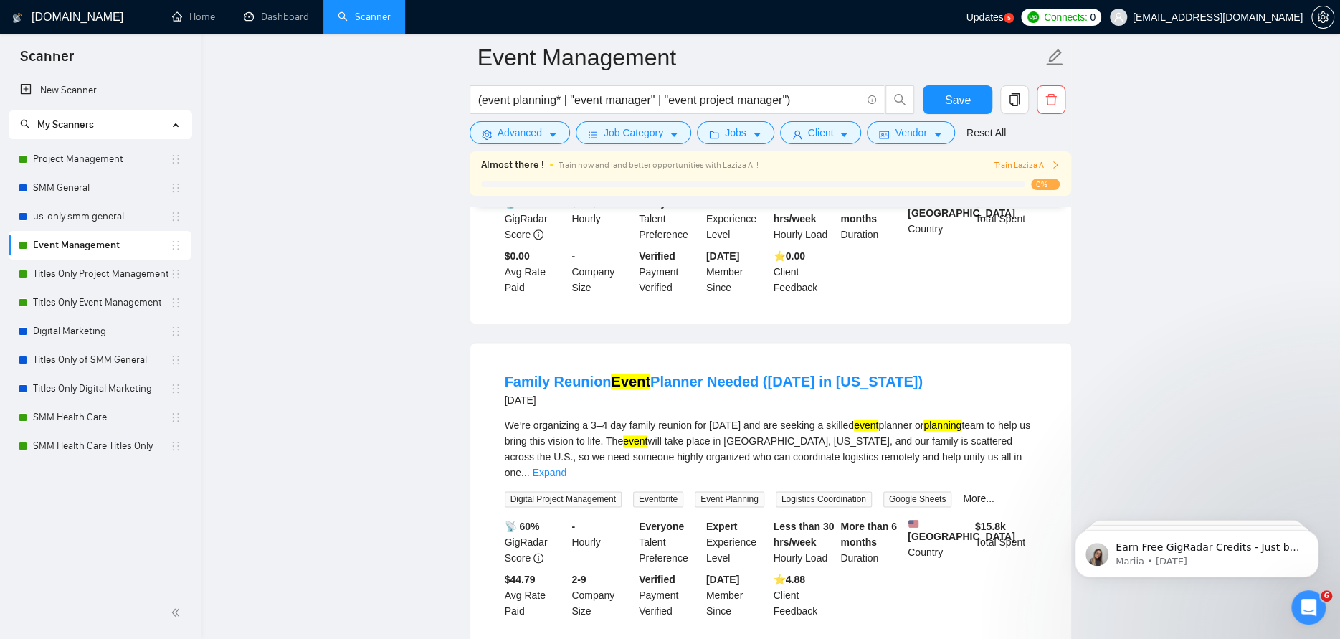
scroll to position [1004, 0]
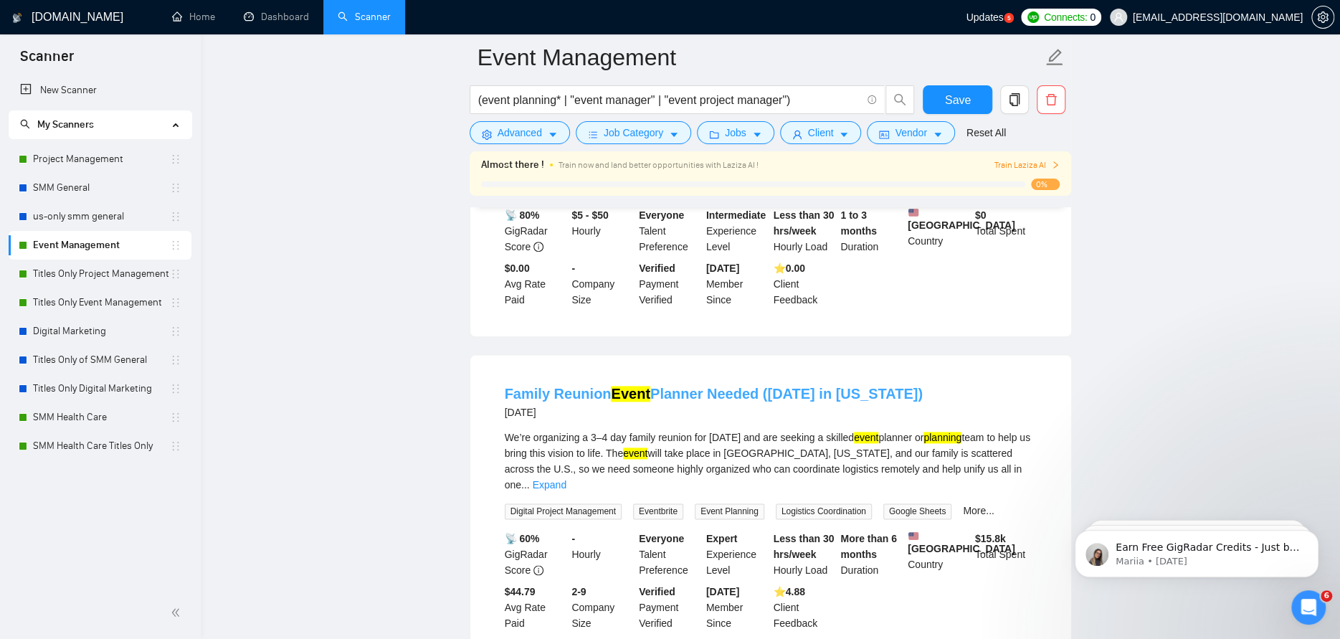
click at [816, 386] on link "Family Reunion Event Planner Needed (July 2026 in Alabama)" at bounding box center [714, 394] width 418 height 16
